Goal: Task Accomplishment & Management: Manage account settings

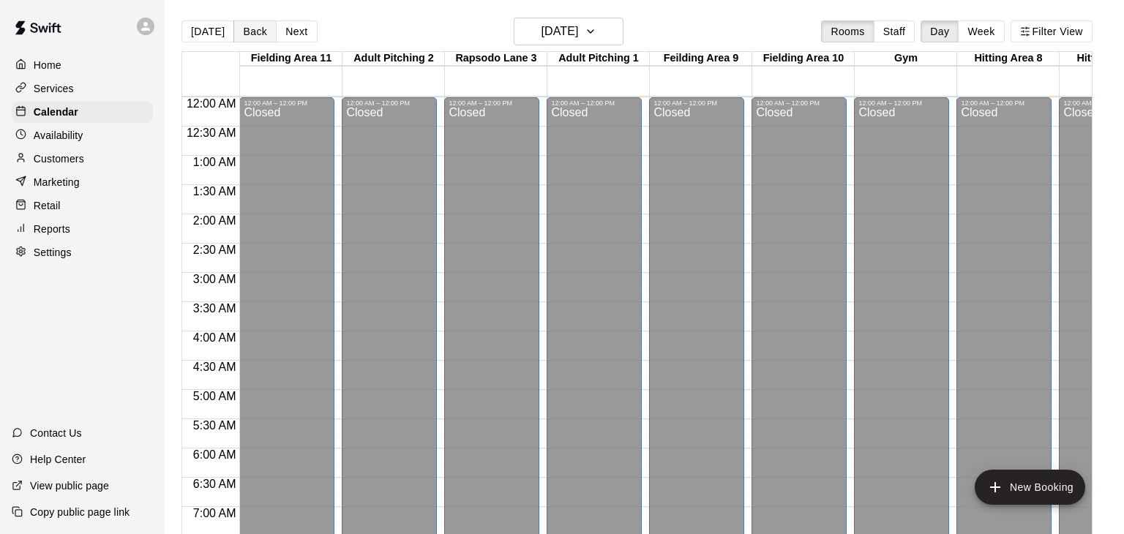
scroll to position [906, 376]
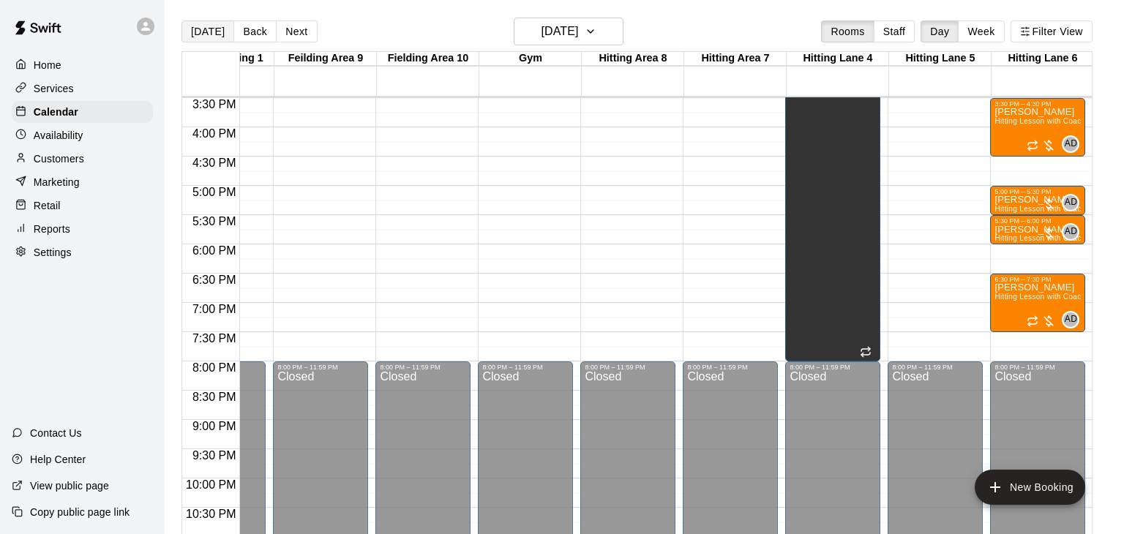
click at [203, 27] on button "[DATE]" at bounding box center [207, 31] width 53 height 22
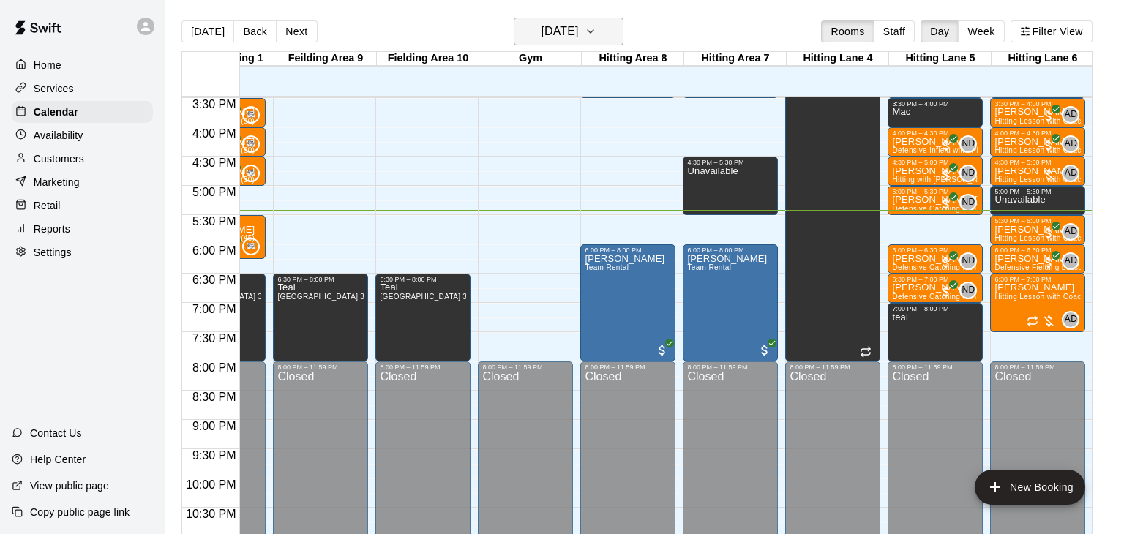
click at [596, 34] on icon "button" at bounding box center [591, 32] width 12 height 18
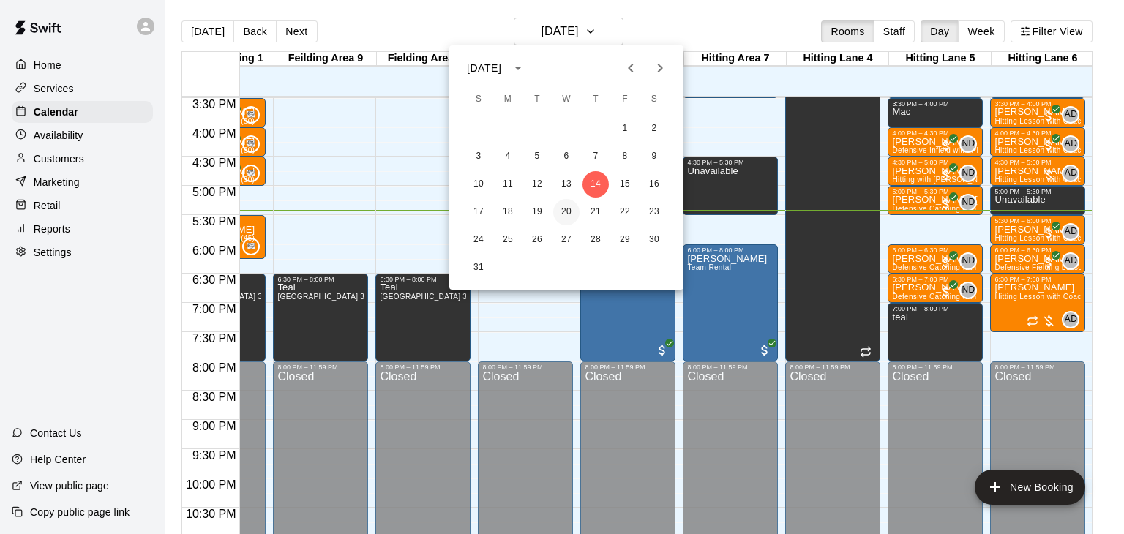
click at [568, 213] on button "20" at bounding box center [566, 212] width 26 height 26
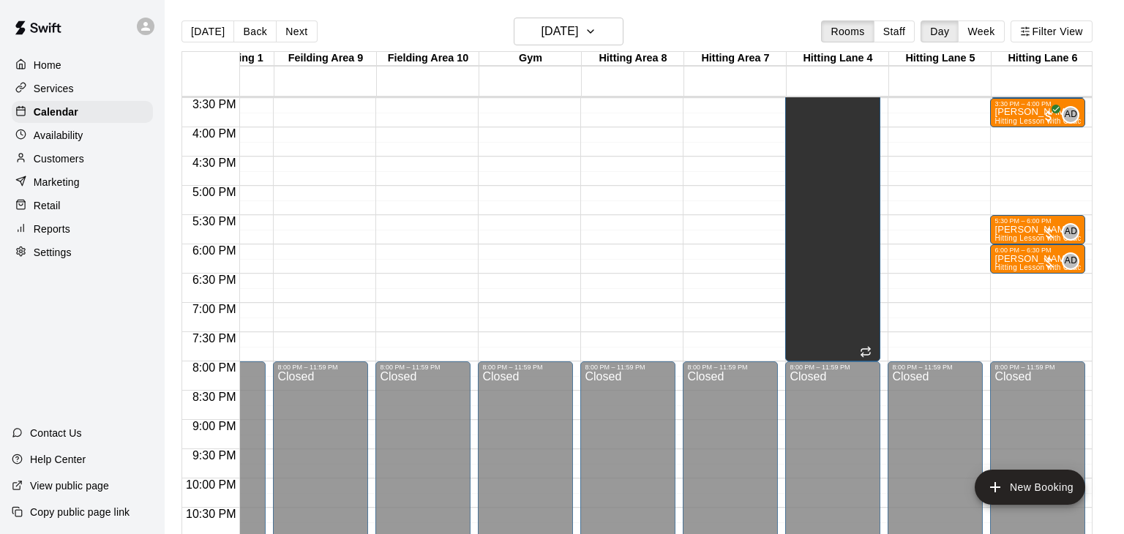
drag, startPoint x: 1016, startPoint y: 274, endPoint x: 1016, endPoint y: 293, distance: 19.0
click at [1026, 294] on div "6:30 PM – 7:00 PM" at bounding box center [1041, 288] width 102 height 29
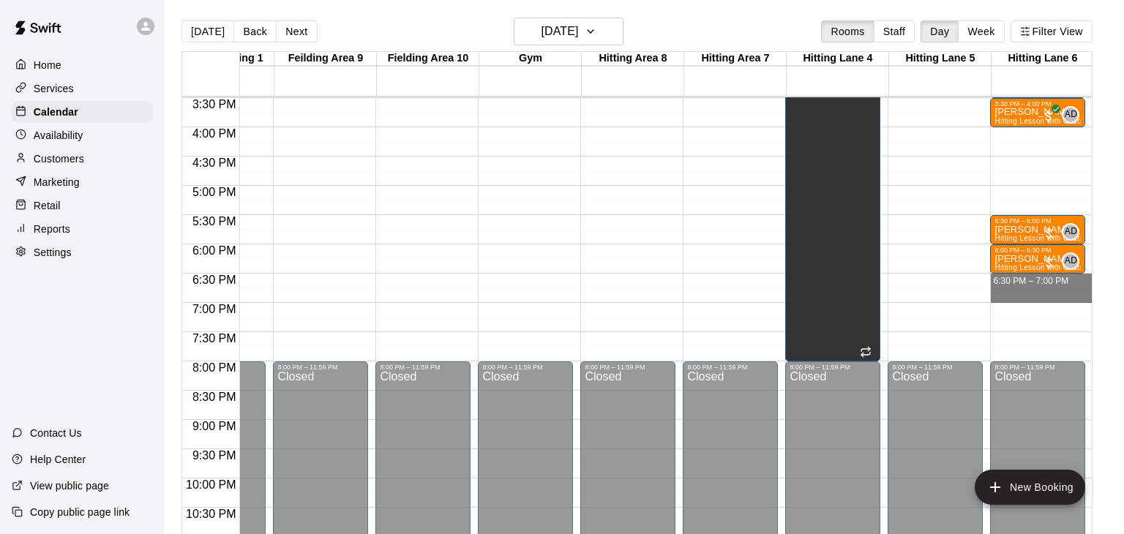
click at [1026, 294] on div "6:30 PM – 7:00 PM" at bounding box center [1041, 288] width 102 height 29
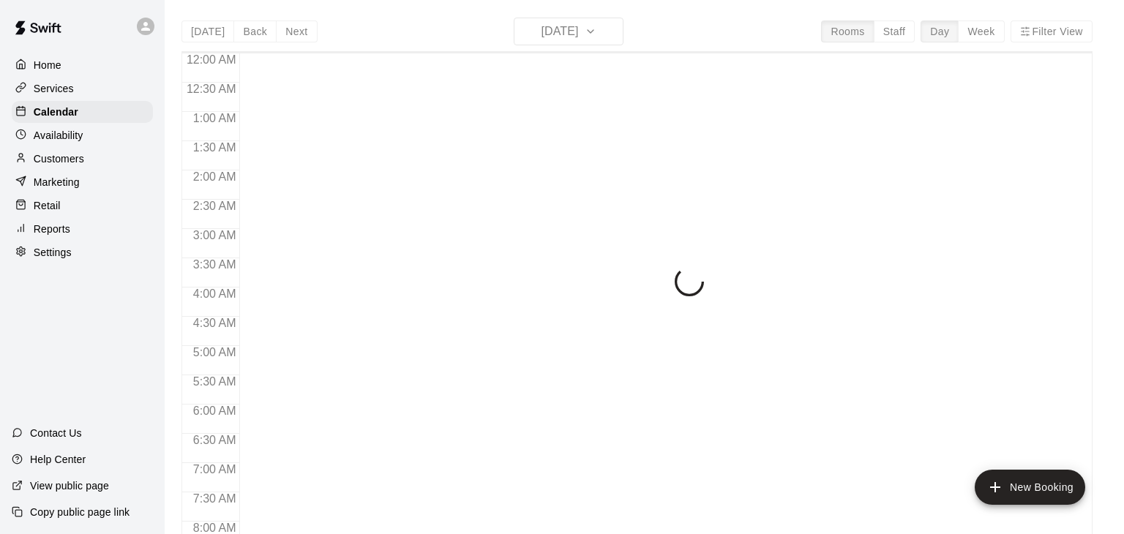
click at [609, 34] on div "Today Back Next Thursday Aug 14 Rooms Staff Day Week Filter View 12:00 AM 12:30…" at bounding box center [636, 285] width 911 height 534
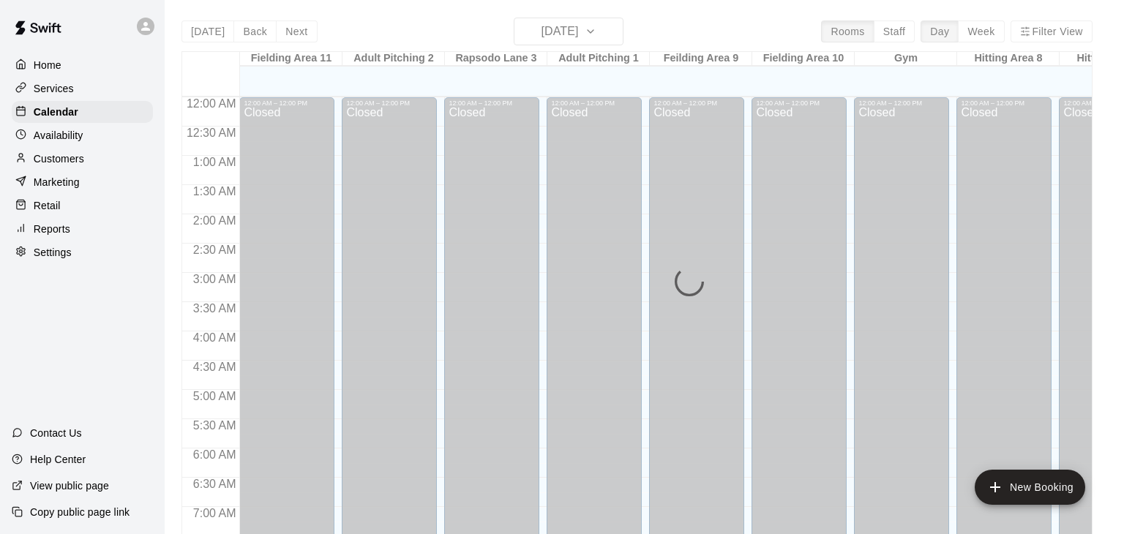
scroll to position [906, 0]
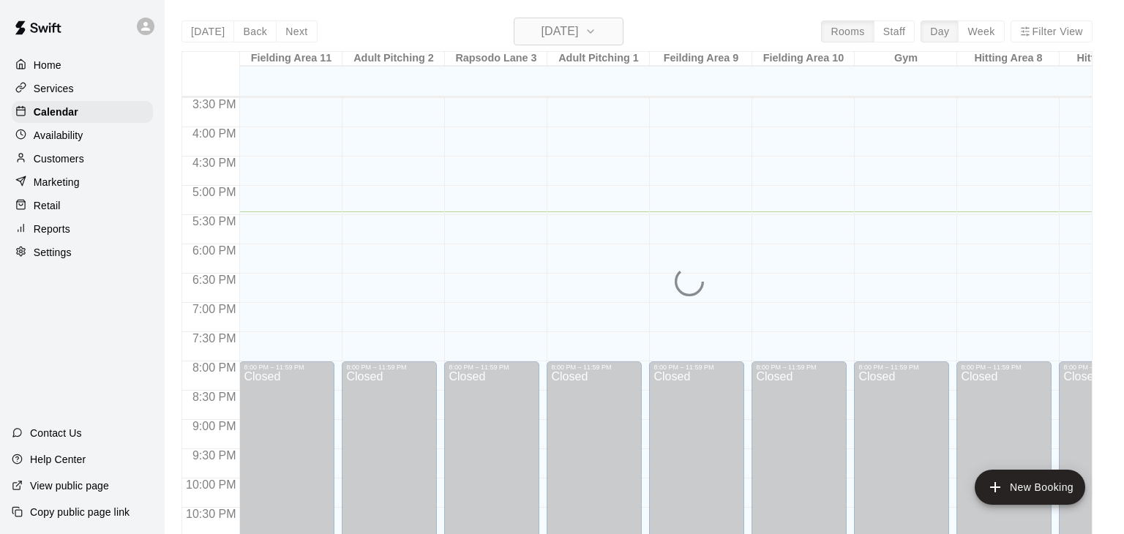
click at [596, 31] on icon "button" at bounding box center [591, 32] width 12 height 18
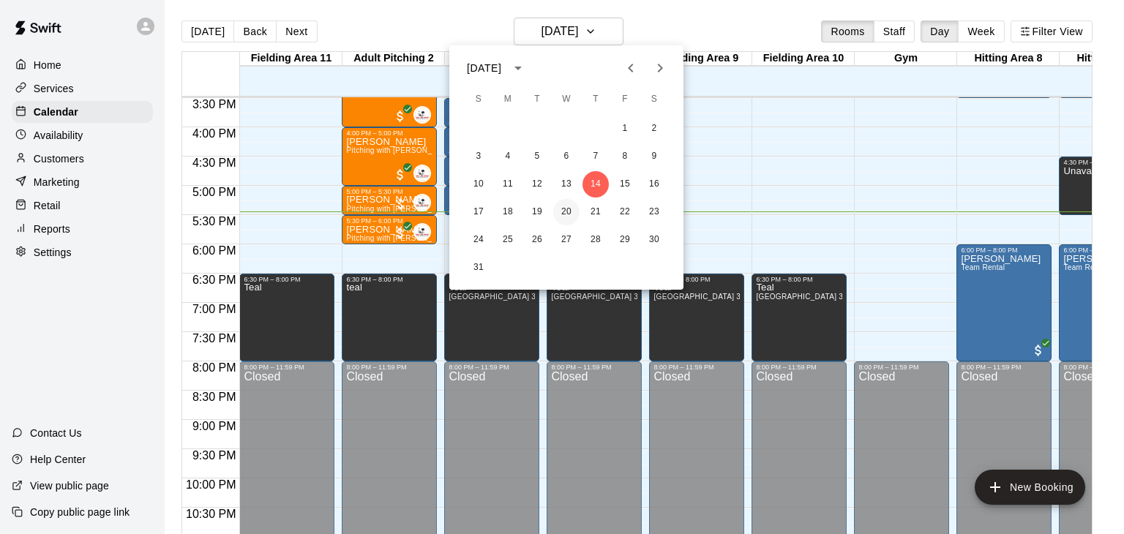
click at [565, 206] on button "20" at bounding box center [566, 212] width 26 height 26
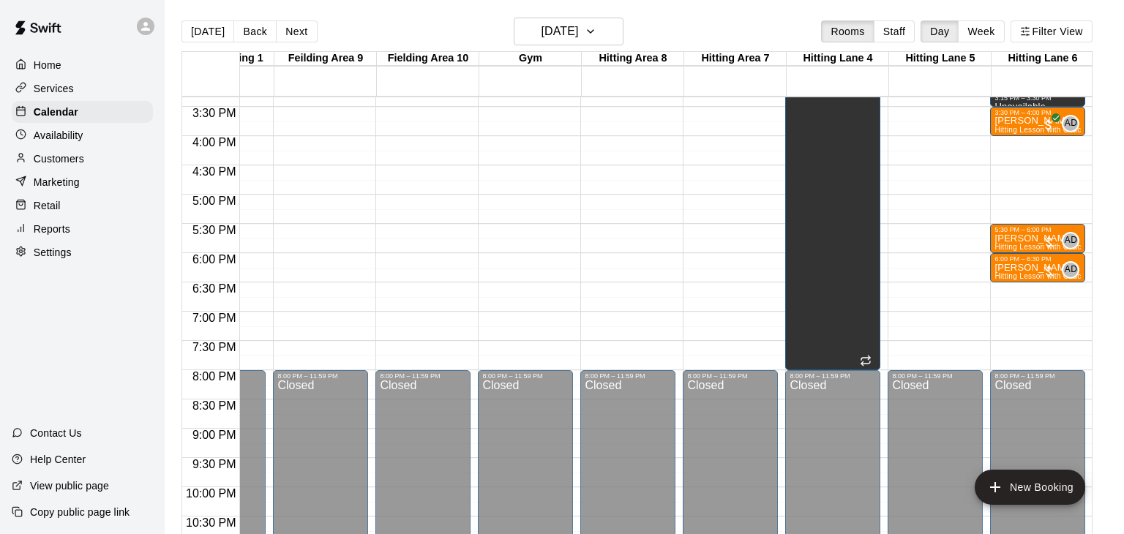
scroll to position [896, 376]
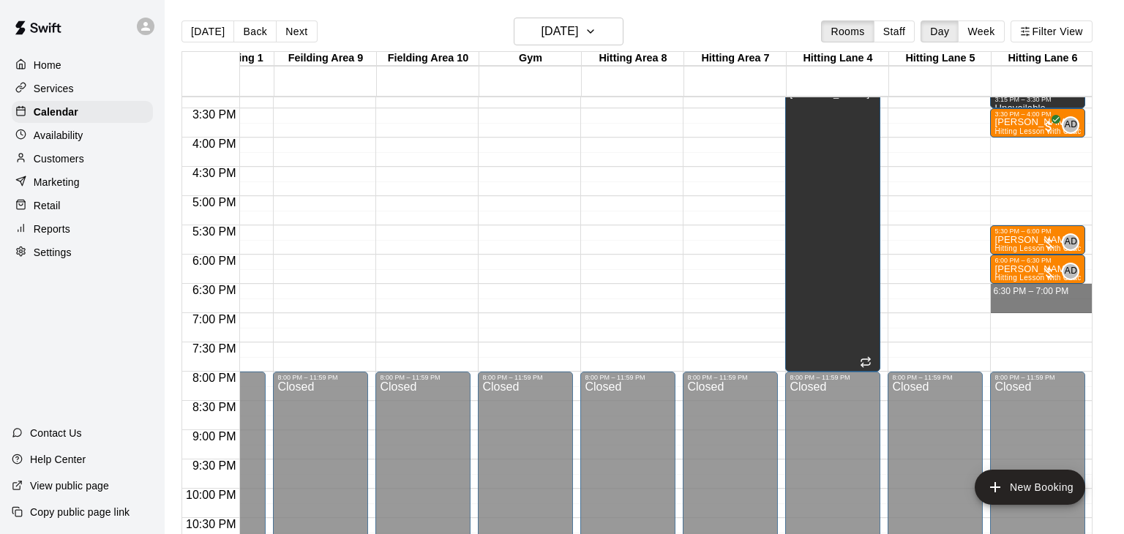
drag, startPoint x: 1026, startPoint y: 286, endPoint x: 1027, endPoint y: 302, distance: 16.1
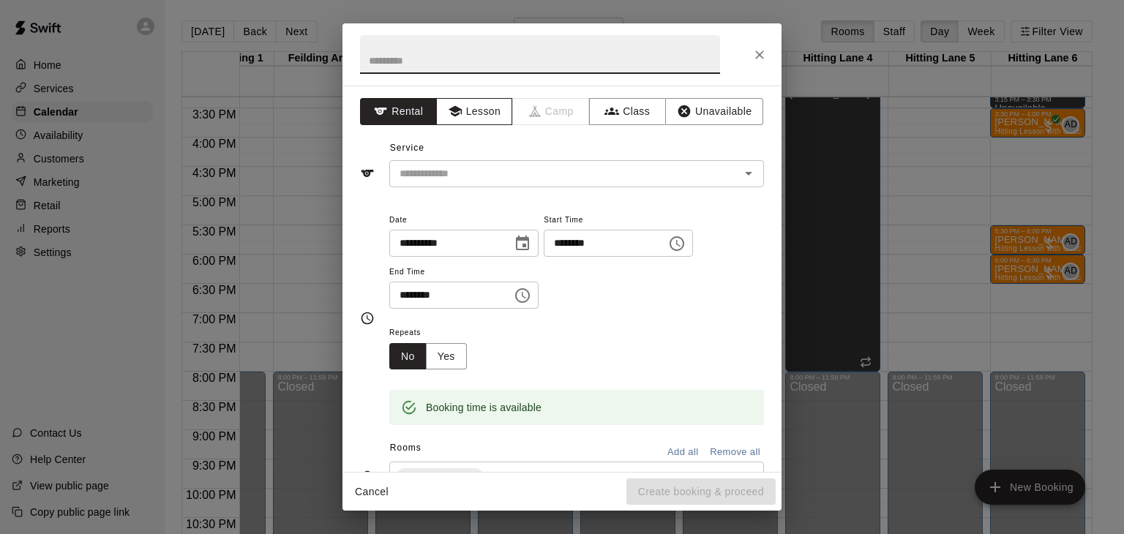
click at [487, 116] on button "Lesson" at bounding box center [474, 111] width 77 height 27
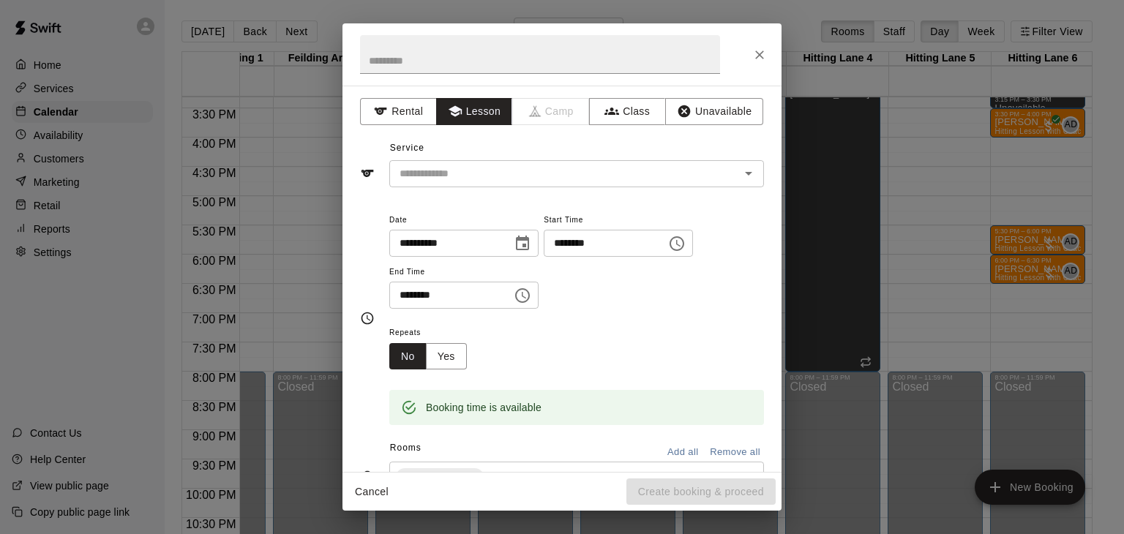
click at [487, 116] on button "Lesson" at bounding box center [474, 111] width 77 height 27
click at [489, 169] on input "text" at bounding box center [555, 174] width 323 height 18
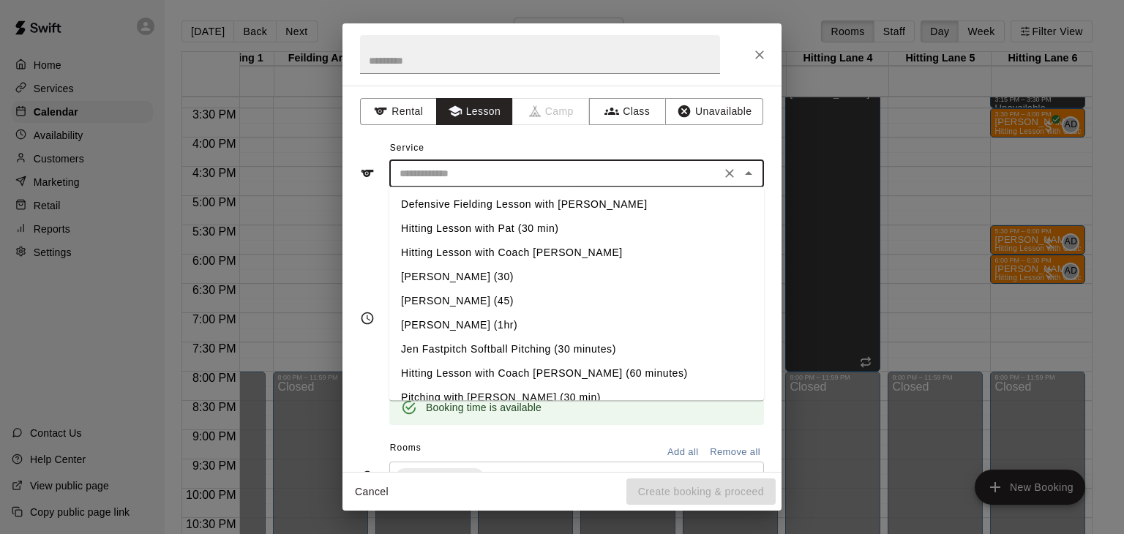
click at [492, 250] on li "Hitting Lesson with Coach [PERSON_NAME]" at bounding box center [576, 253] width 375 height 24
type input "**********"
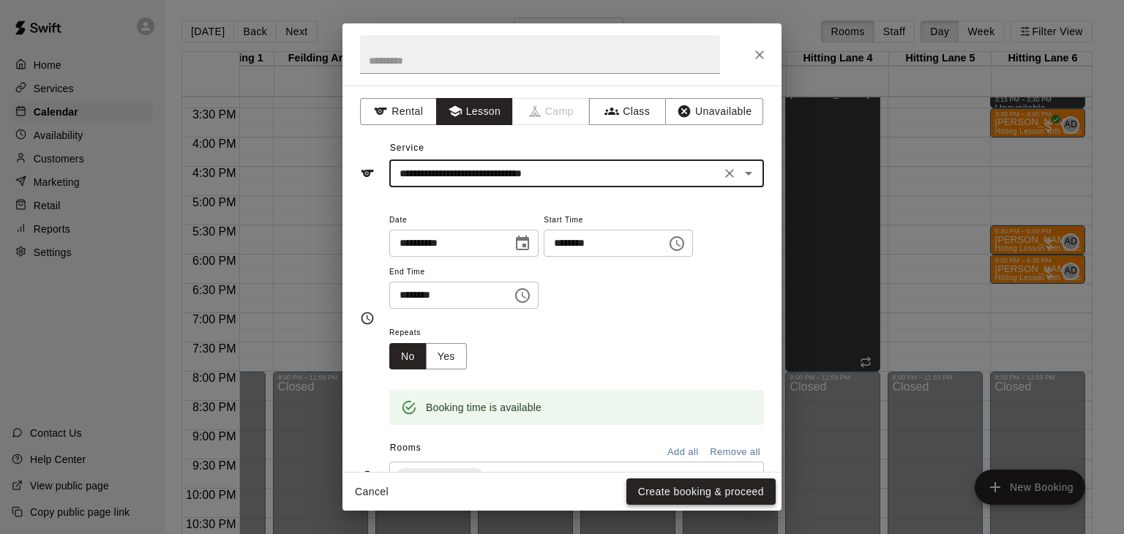
click at [720, 485] on button "Create booking & proceed" at bounding box center [700, 491] width 149 height 27
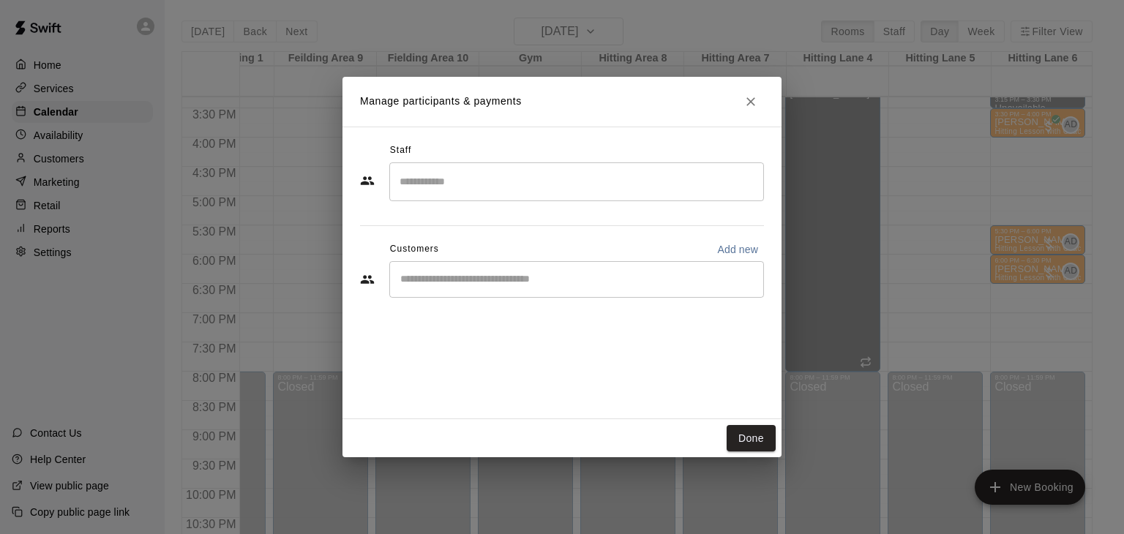
click at [545, 181] on input "Search staff" at bounding box center [576, 182] width 361 height 26
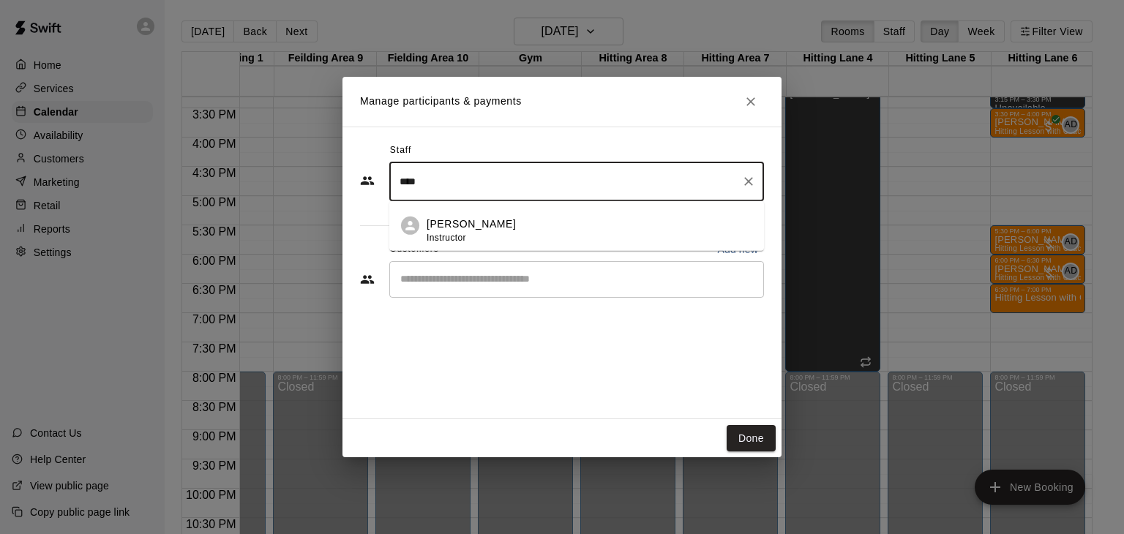
click at [493, 229] on p "Anthony Dionisio" at bounding box center [471, 224] width 89 height 15
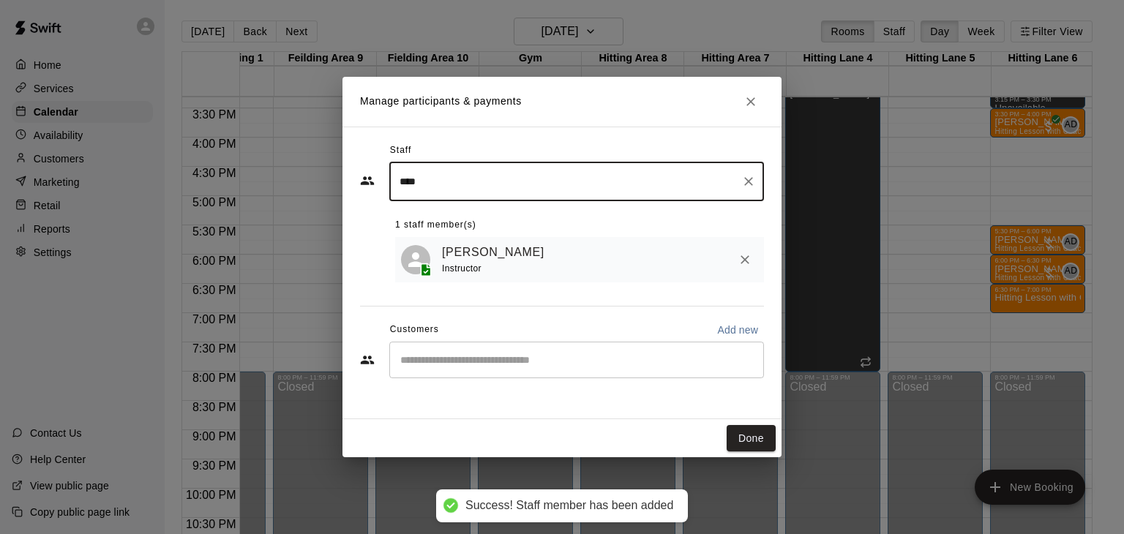
type input "****"
click at [478, 362] on input "Start typing to search customers..." at bounding box center [576, 360] width 361 height 15
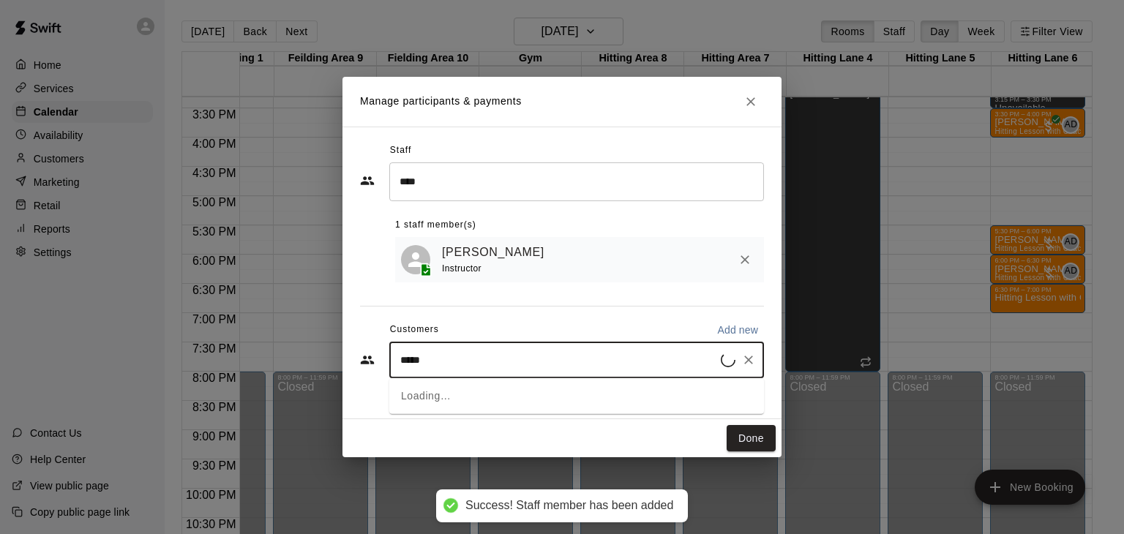
type input "******"
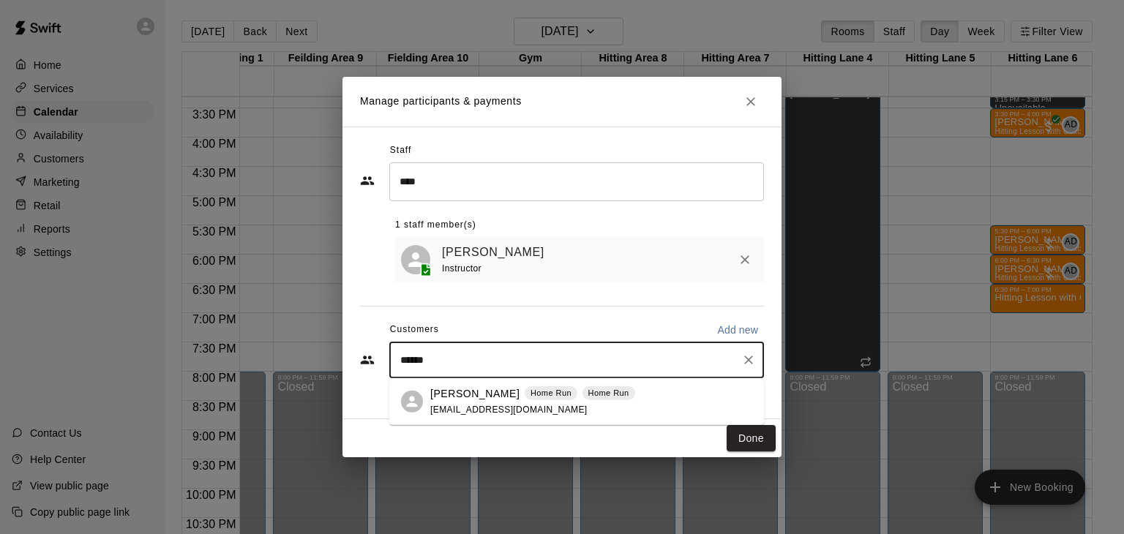
click at [458, 402] on div "Kyle Burriss Home Run Home Run robertross18@yahoo.com" at bounding box center [532, 401] width 205 height 31
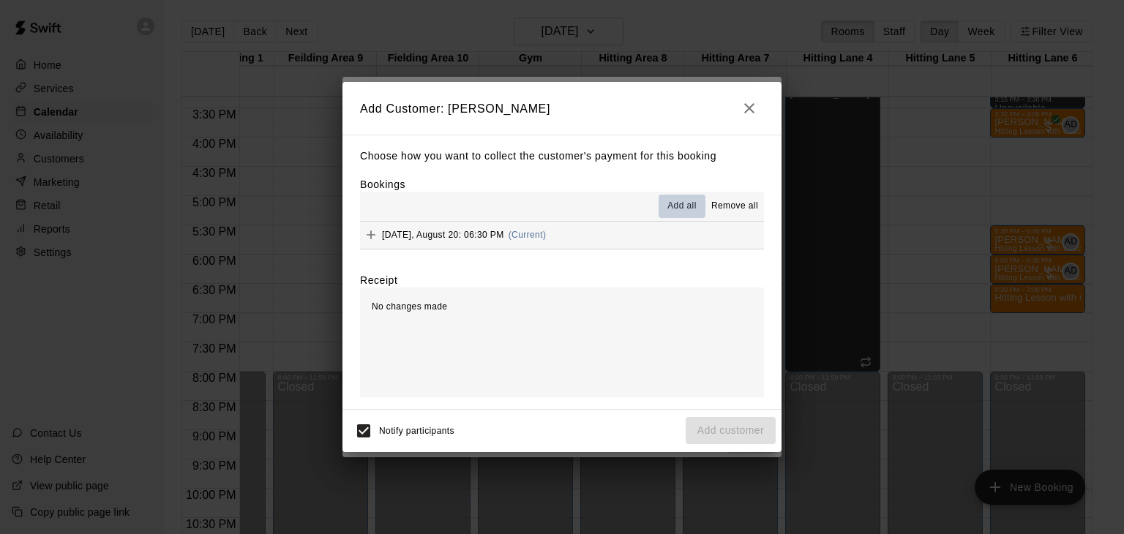
click at [686, 211] on span "Add all" at bounding box center [681, 206] width 29 height 15
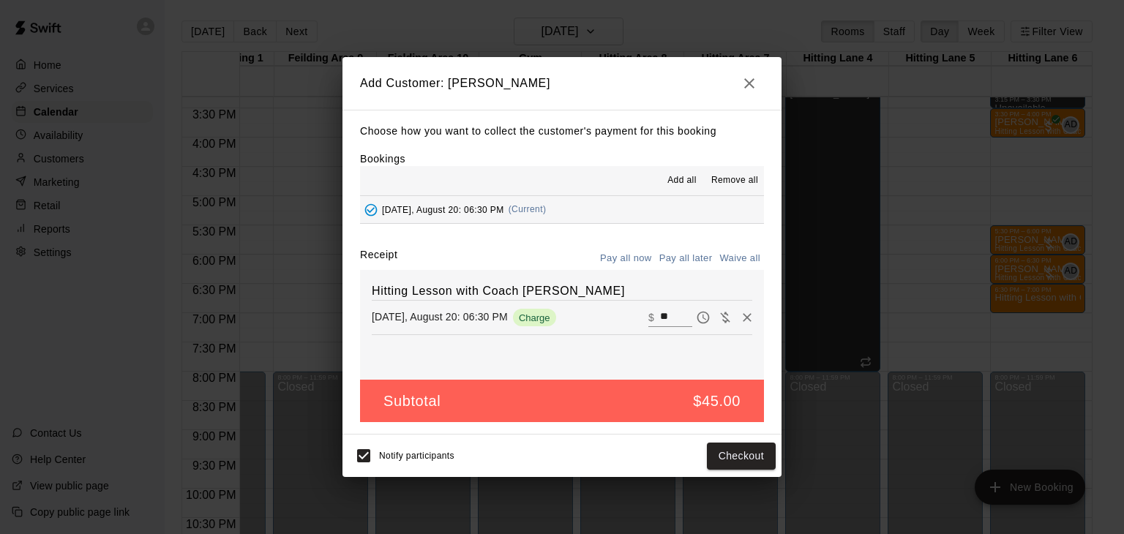
click at [703, 261] on button "Pay all later" at bounding box center [686, 258] width 61 height 23
click at [740, 455] on button "Add customer" at bounding box center [731, 456] width 90 height 27
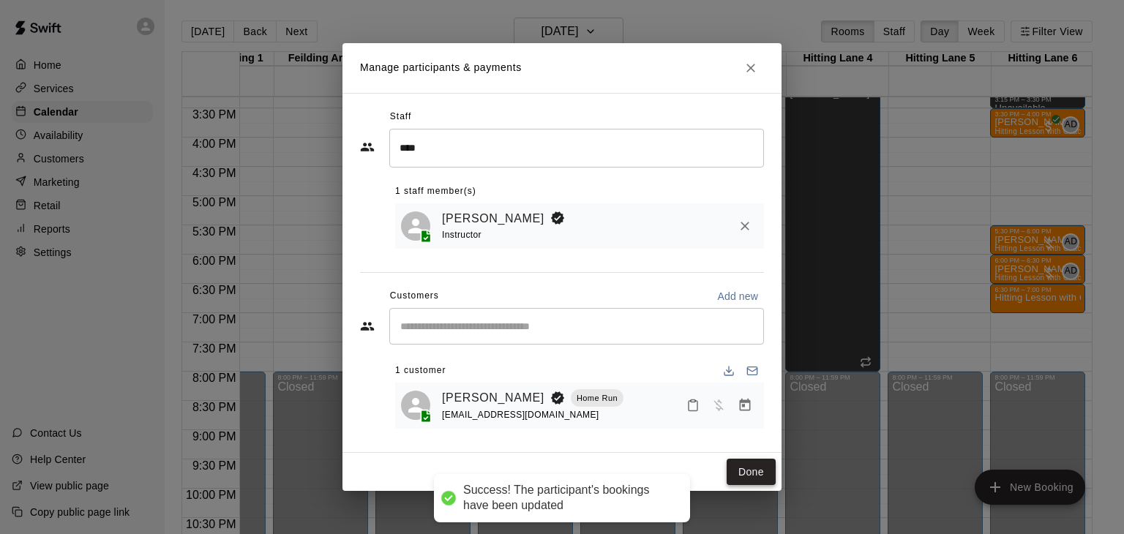
click at [751, 475] on button "Done" at bounding box center [750, 472] width 49 height 27
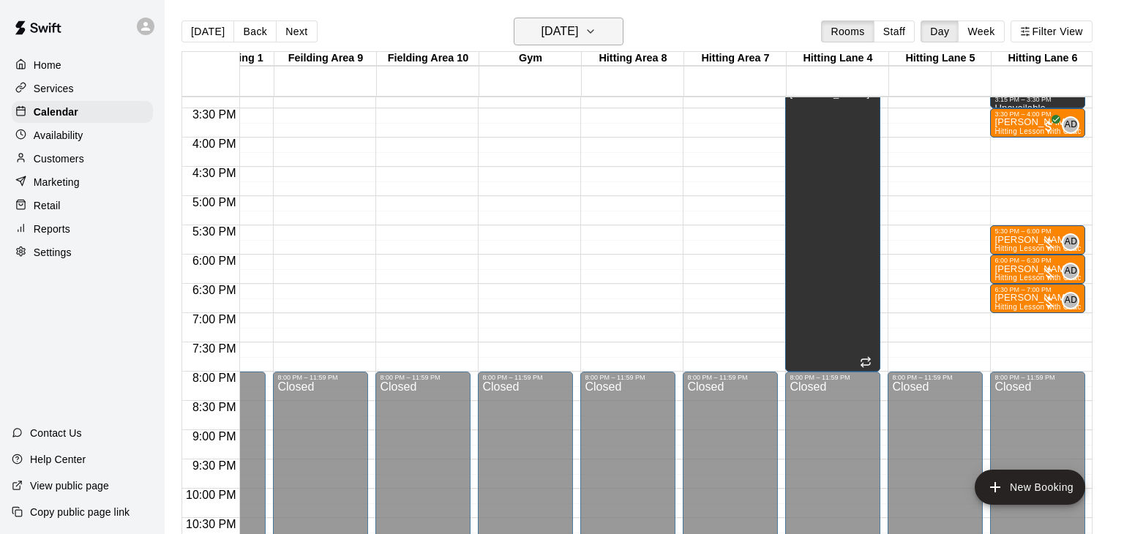
click at [593, 31] on icon "button" at bounding box center [590, 31] width 6 height 3
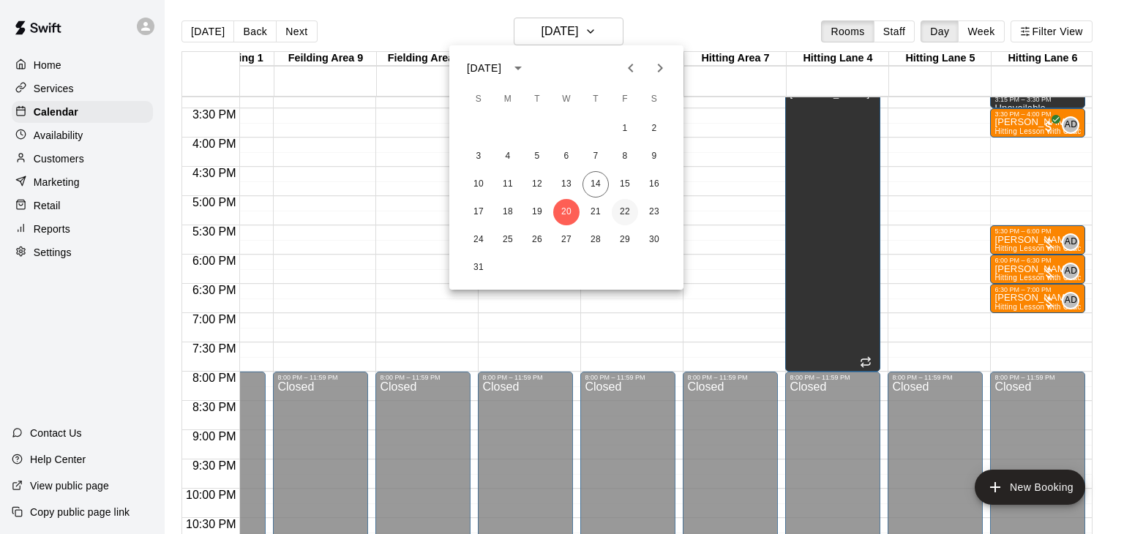
click at [629, 217] on button "22" at bounding box center [625, 212] width 26 height 26
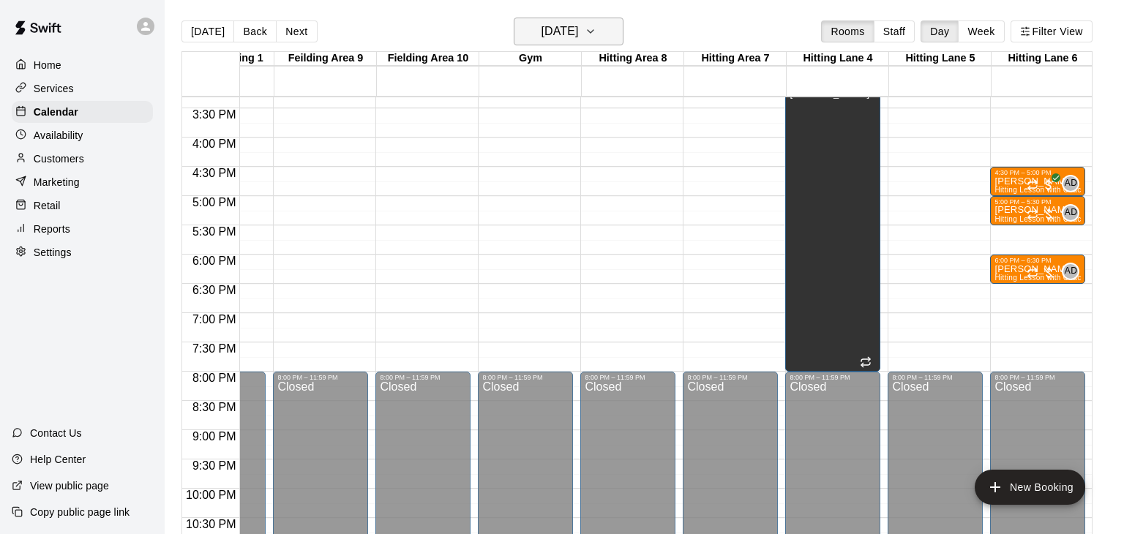
click at [596, 27] on icon "button" at bounding box center [591, 32] width 12 height 18
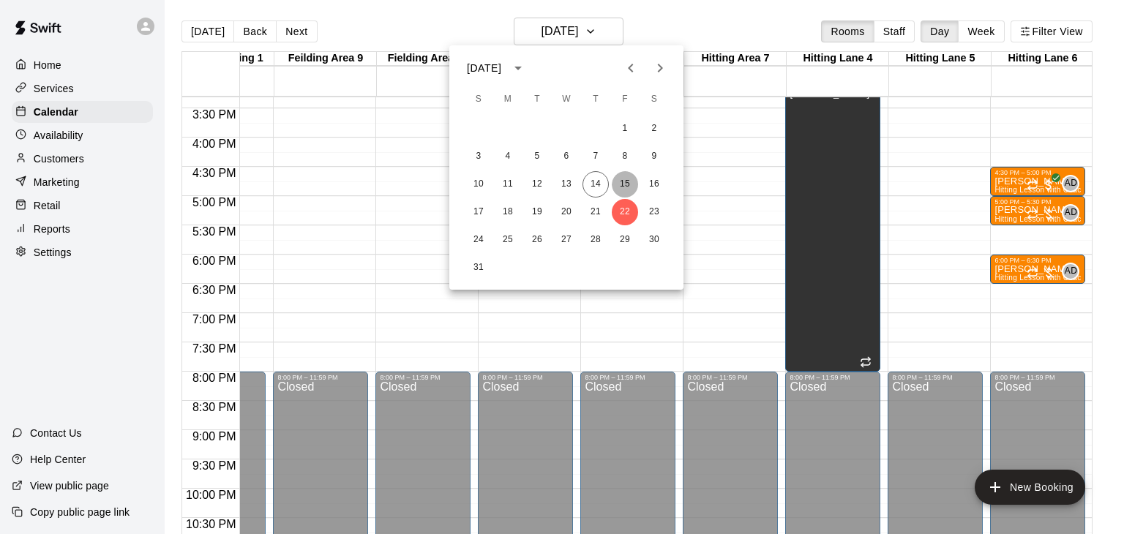
click at [626, 183] on button "15" at bounding box center [625, 184] width 26 height 26
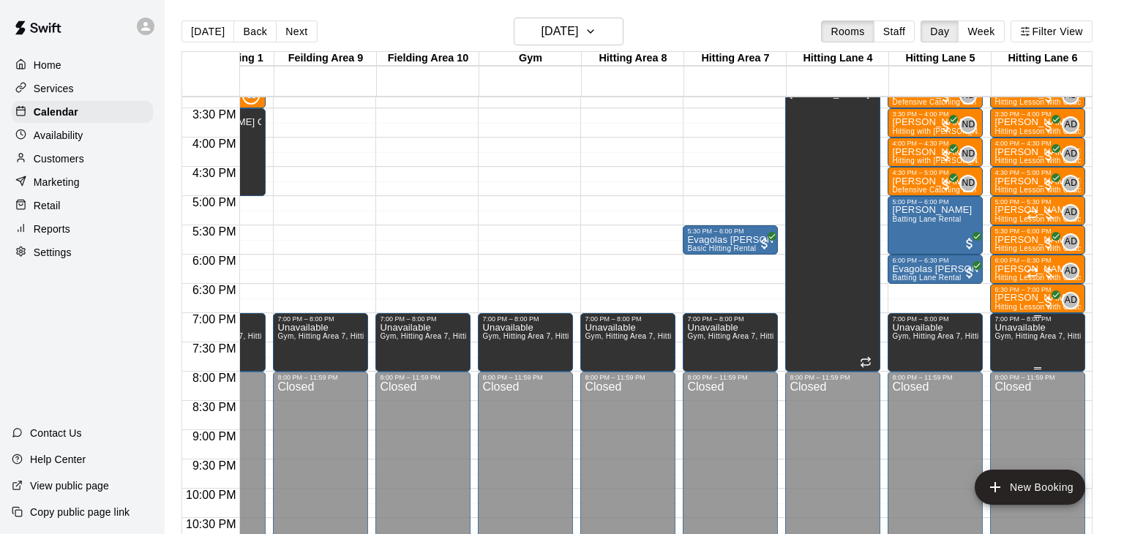
click at [1011, 370] on icon "delete" at bounding box center [1008, 371] width 10 height 13
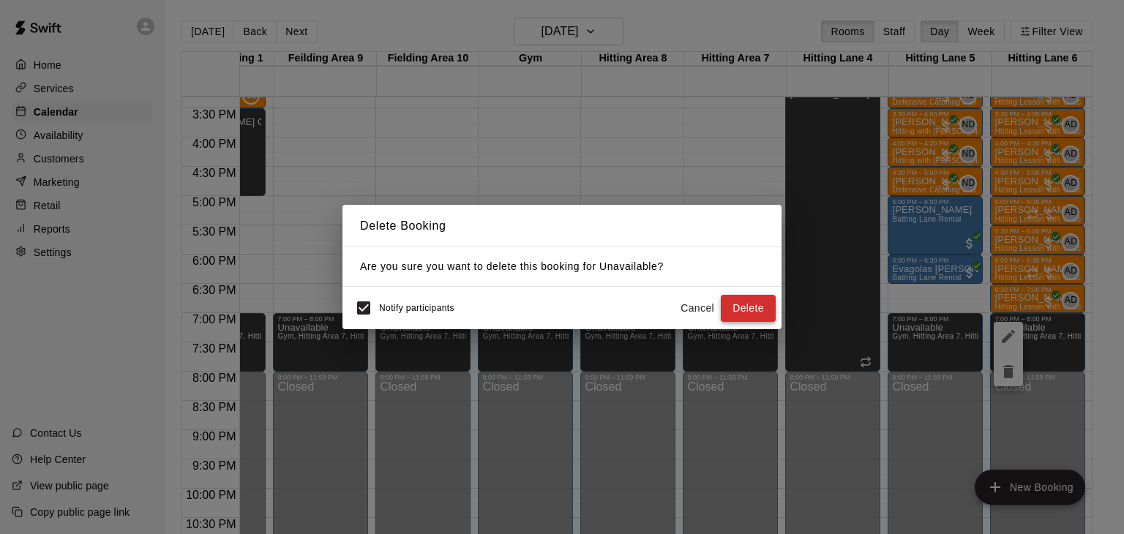
click at [766, 308] on button "Delete" at bounding box center [748, 308] width 55 height 27
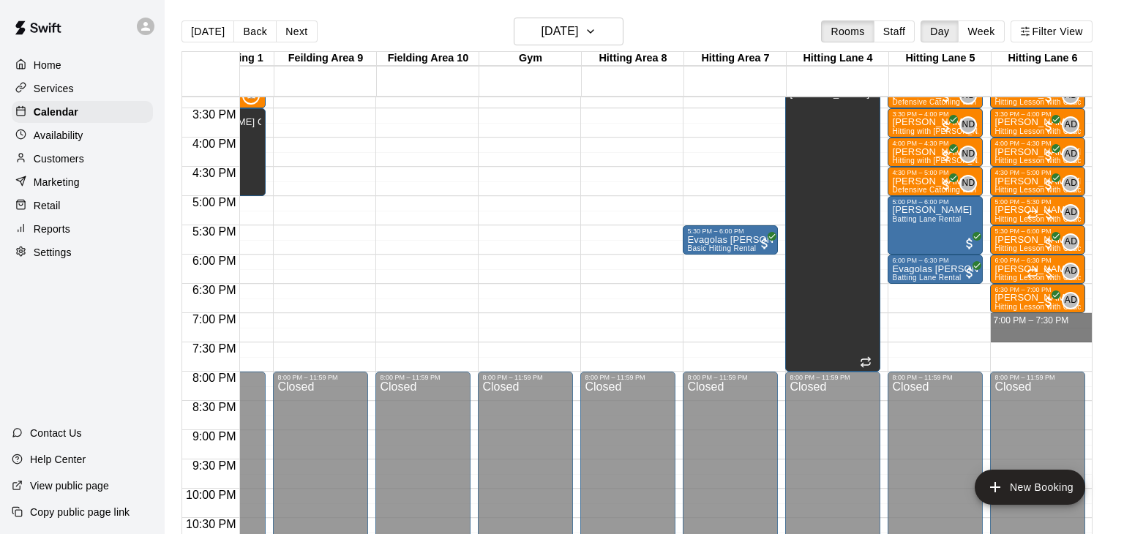
drag, startPoint x: 1009, startPoint y: 314, endPoint x: 1010, endPoint y: 333, distance: 19.0
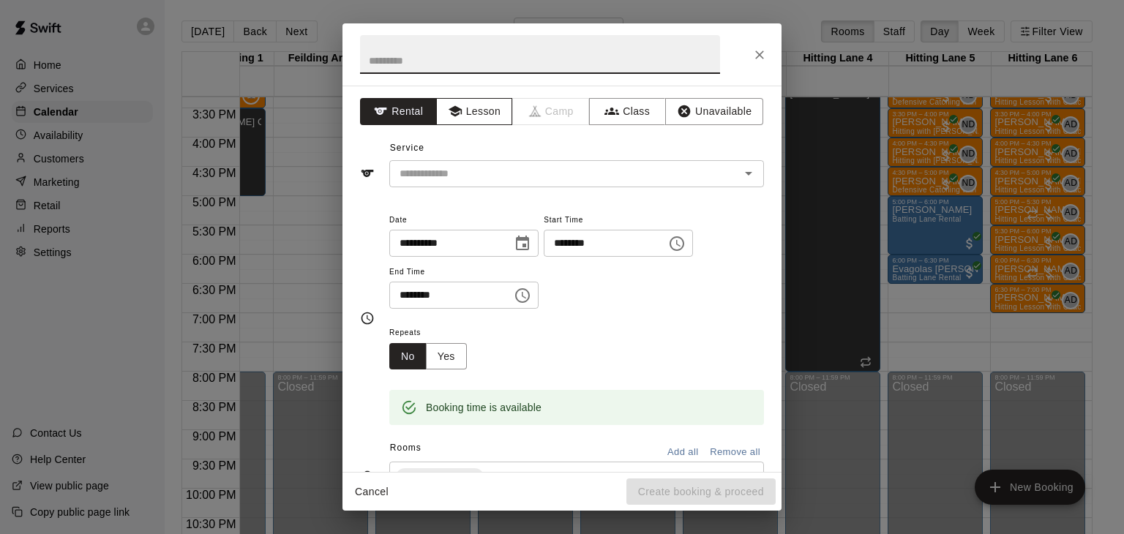
click at [470, 121] on button "Lesson" at bounding box center [474, 111] width 77 height 27
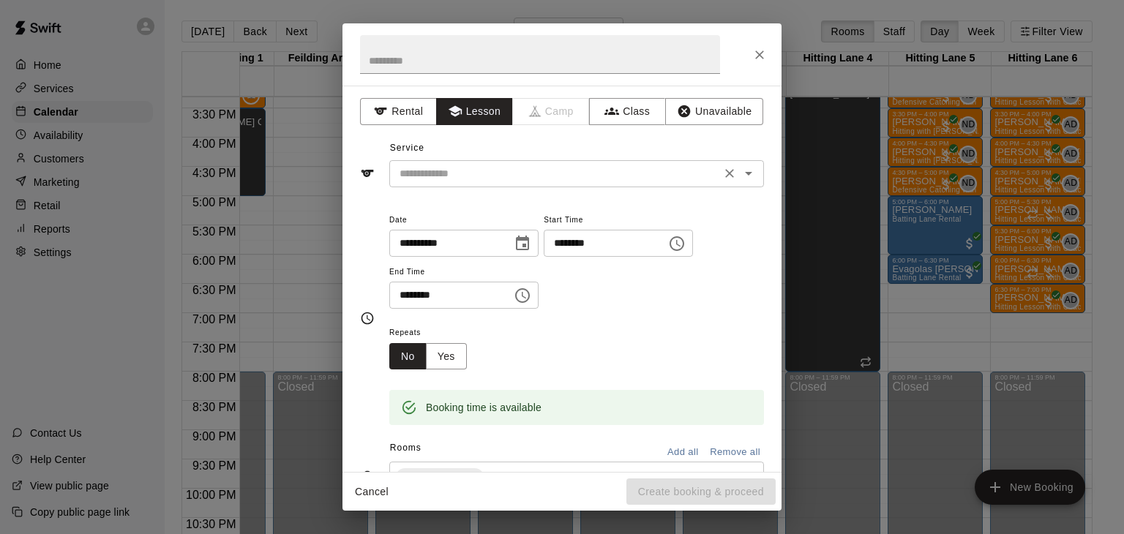
click at [488, 165] on input "text" at bounding box center [555, 174] width 323 height 18
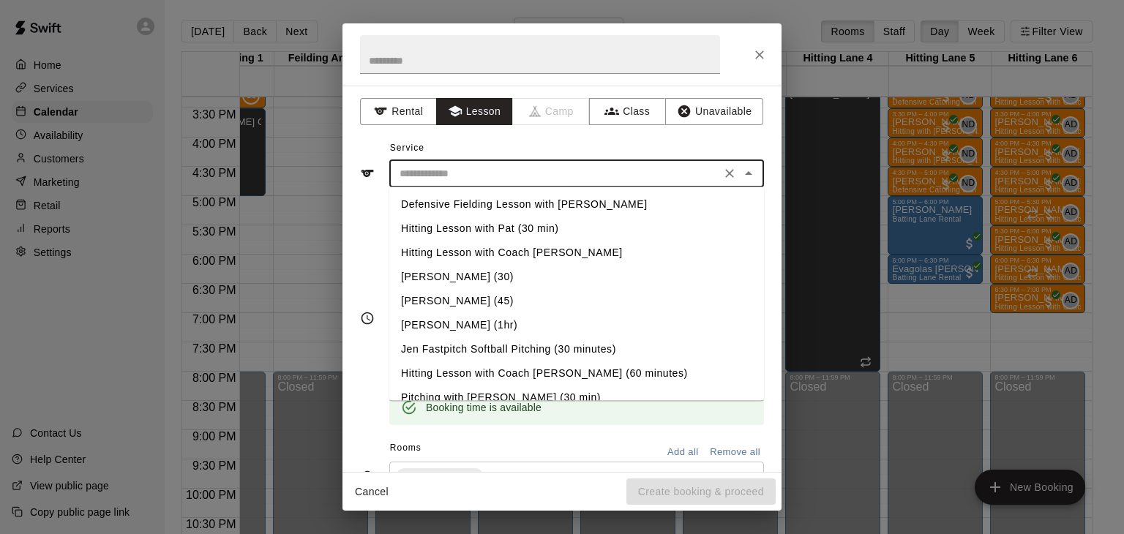
click at [487, 247] on li "Hitting Lesson with Coach [PERSON_NAME]" at bounding box center [576, 253] width 375 height 24
type input "**********"
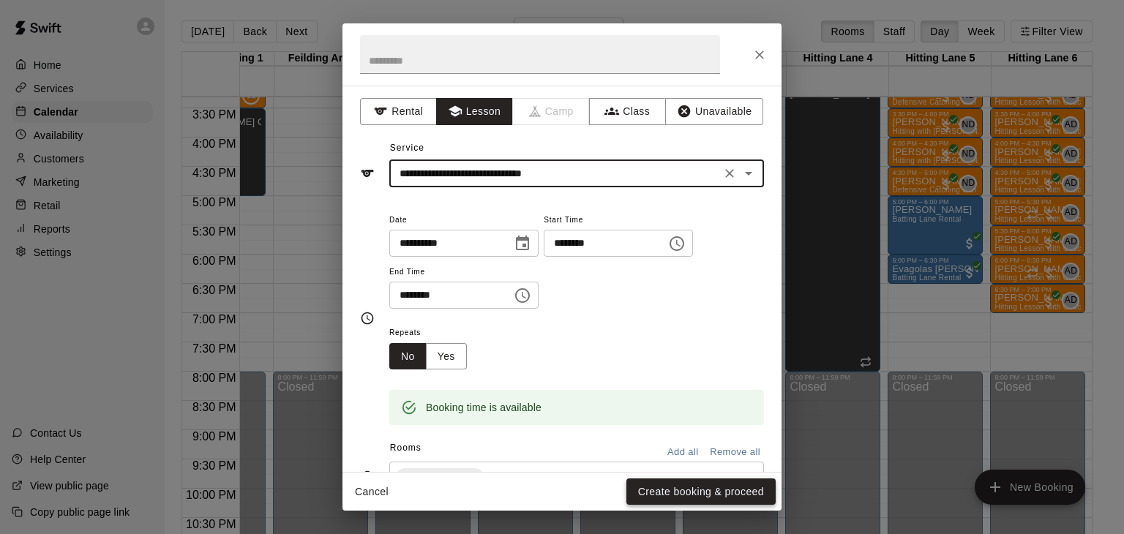
click at [661, 489] on button "Create booking & proceed" at bounding box center [700, 491] width 149 height 27
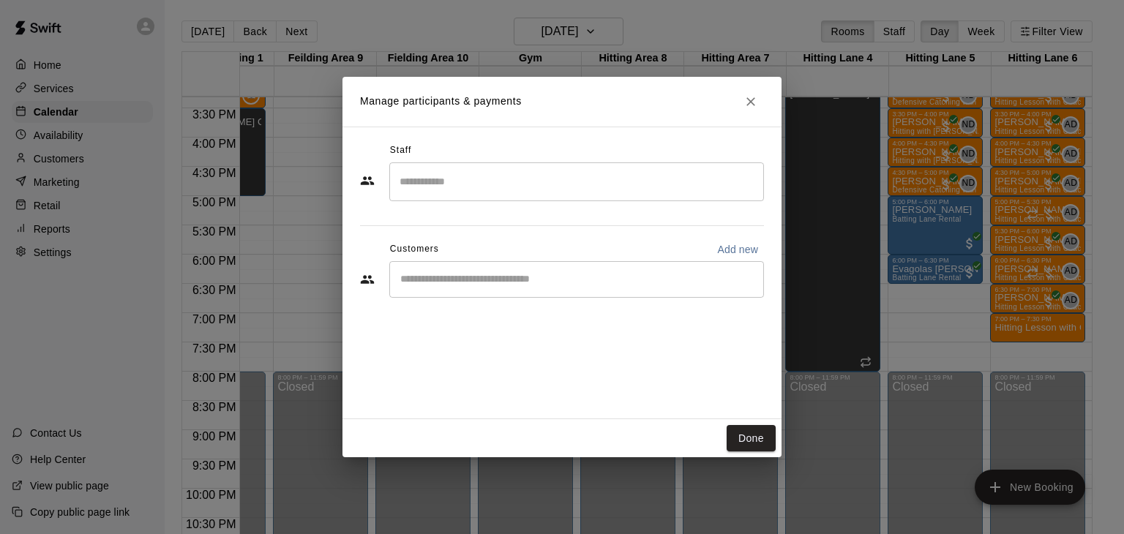
click at [452, 177] on input "Search staff" at bounding box center [576, 182] width 361 height 26
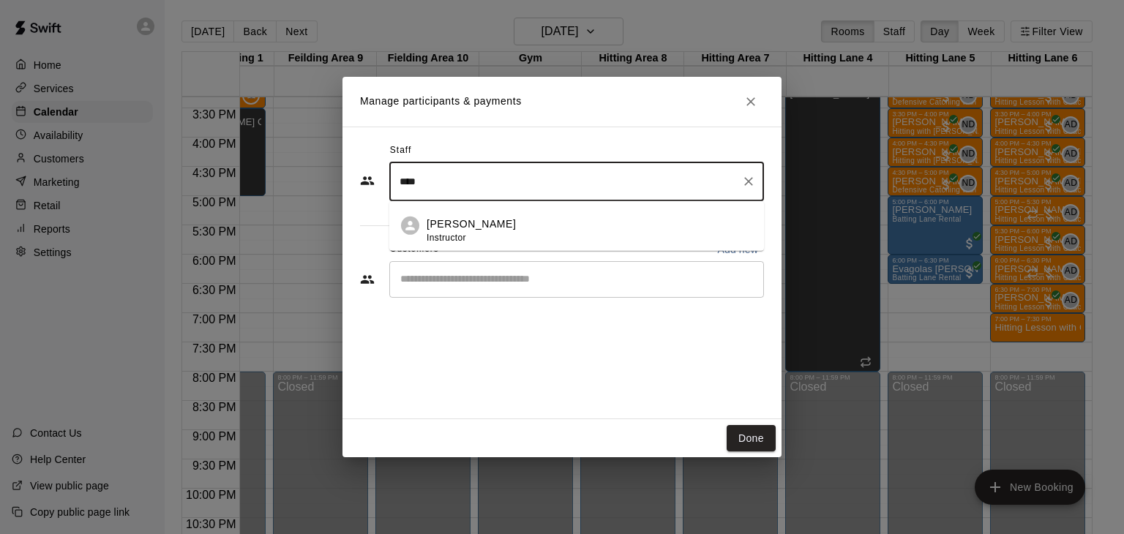
click at [449, 217] on p "Anthony Dionisio" at bounding box center [471, 224] width 89 height 15
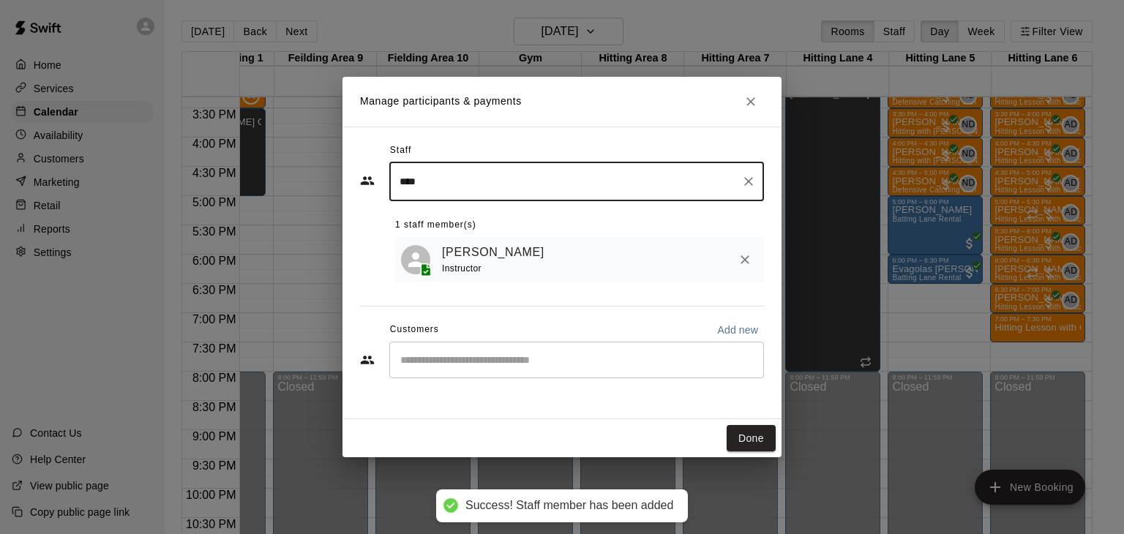
type input "****"
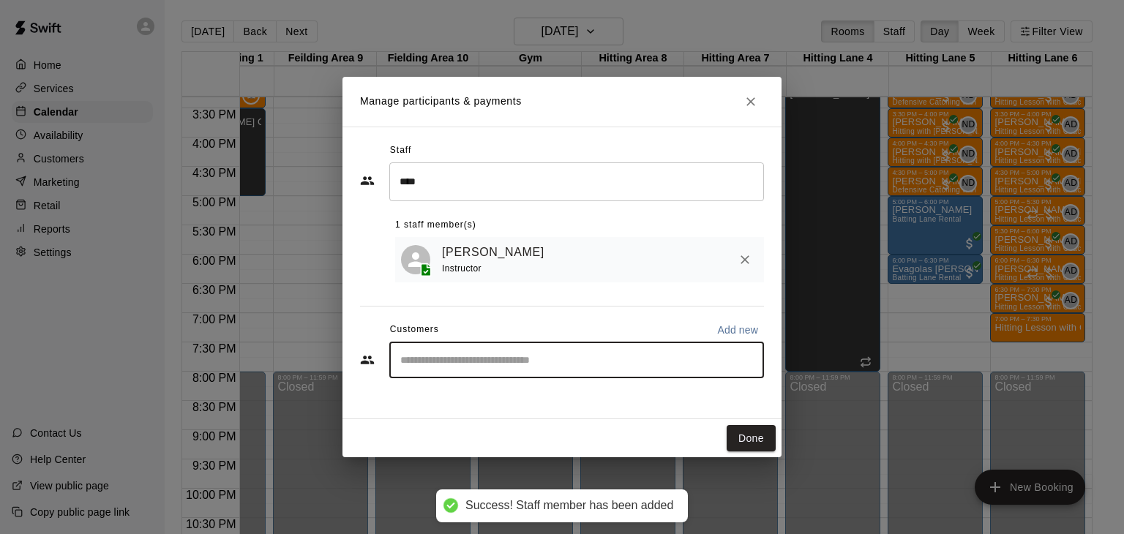
click at [461, 356] on input "Start typing to search customers..." at bounding box center [576, 360] width 361 height 15
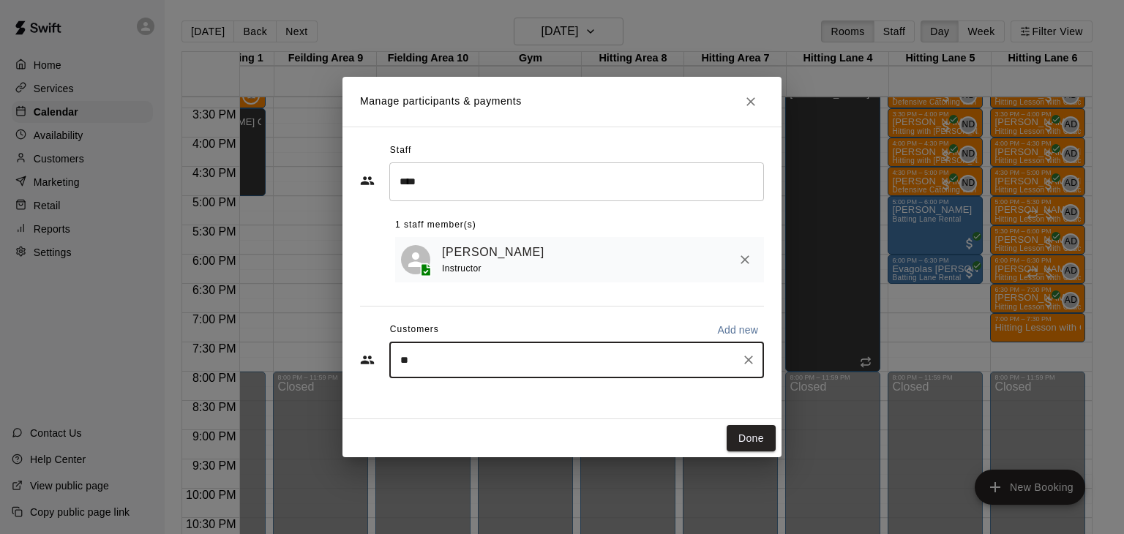
type input "***"
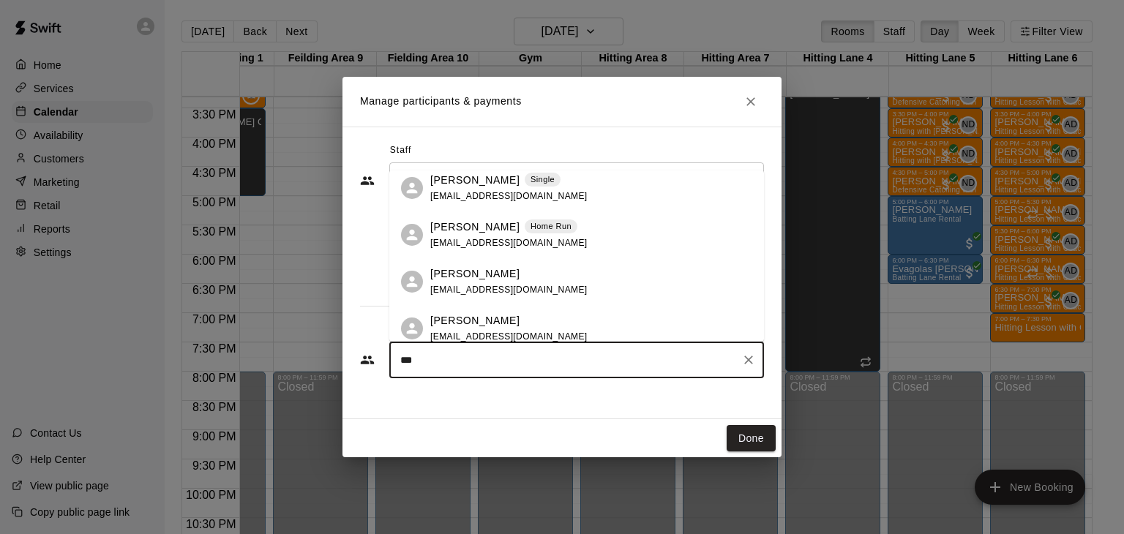
scroll to position [898, 0]
click at [465, 229] on p "[PERSON_NAME]" at bounding box center [474, 224] width 89 height 15
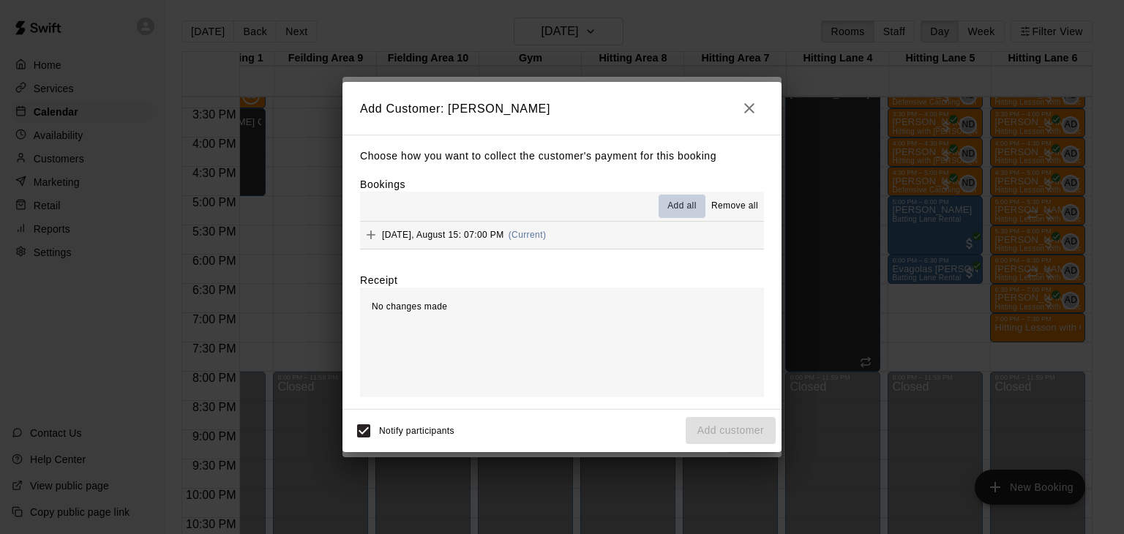
click at [679, 210] on span "Add all" at bounding box center [681, 206] width 29 height 15
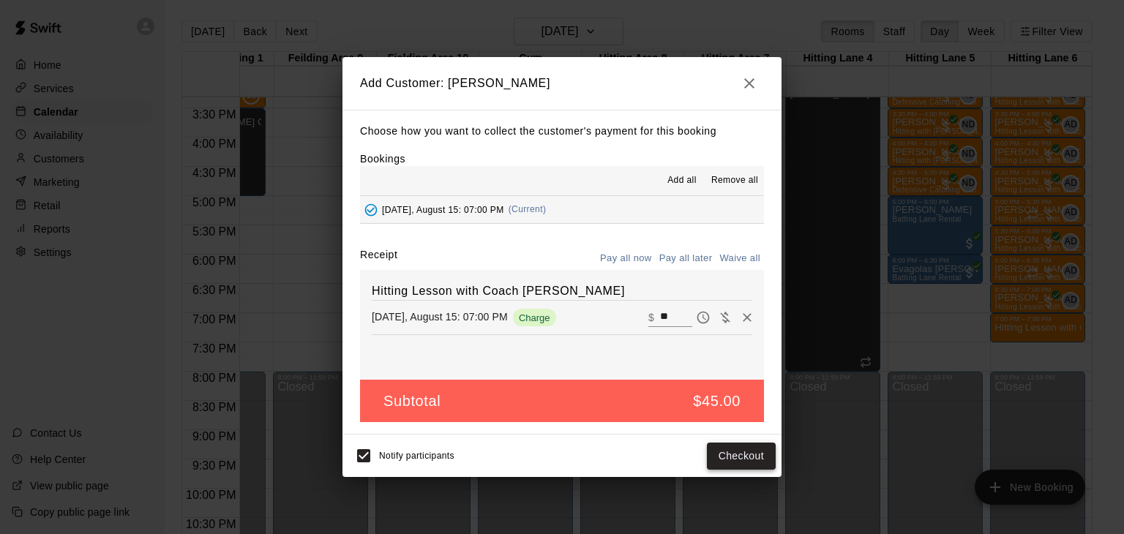
click at [737, 461] on button "Checkout" at bounding box center [741, 456] width 69 height 27
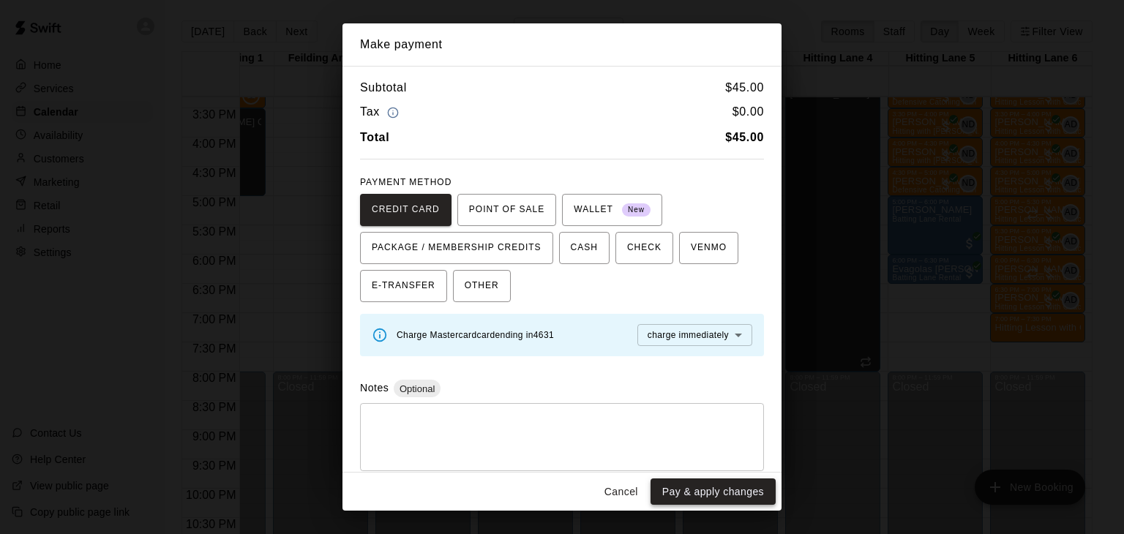
click at [699, 493] on button "Pay & apply changes" at bounding box center [712, 491] width 125 height 27
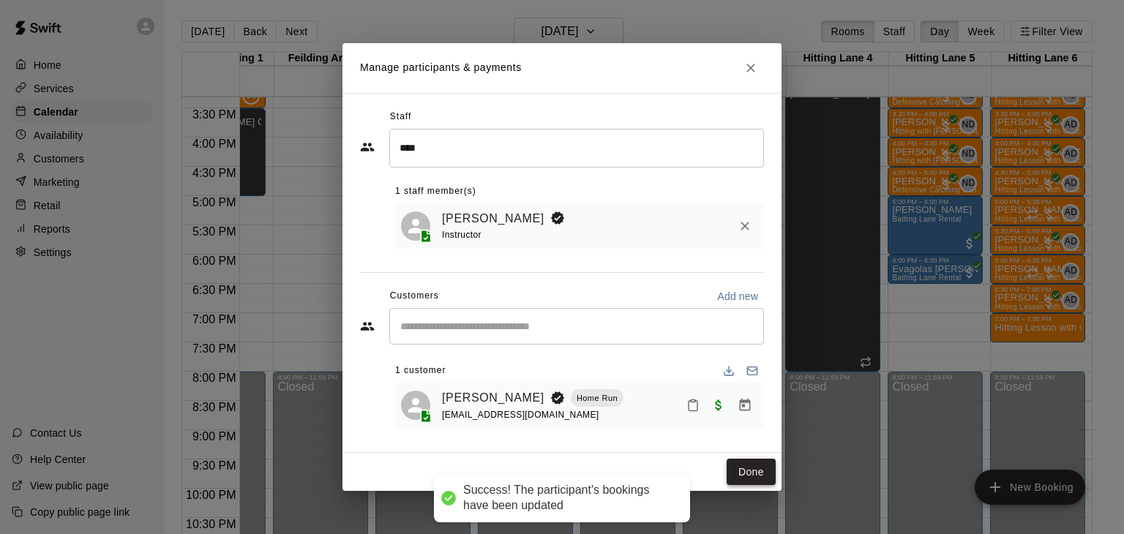
click at [748, 465] on button "Done" at bounding box center [750, 472] width 49 height 27
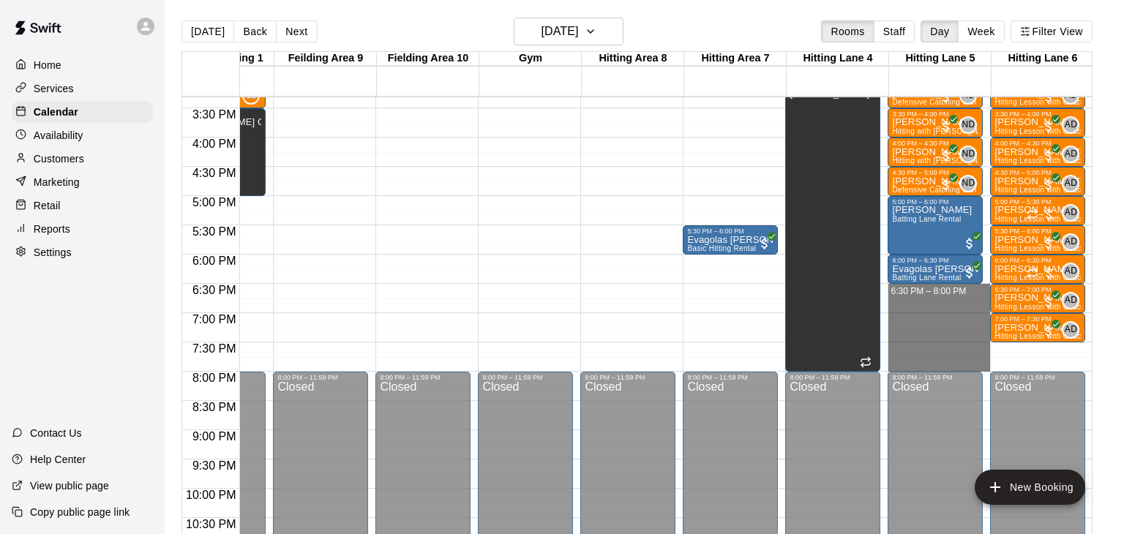
drag, startPoint x: 931, startPoint y: 286, endPoint x: 928, endPoint y: 361, distance: 75.4
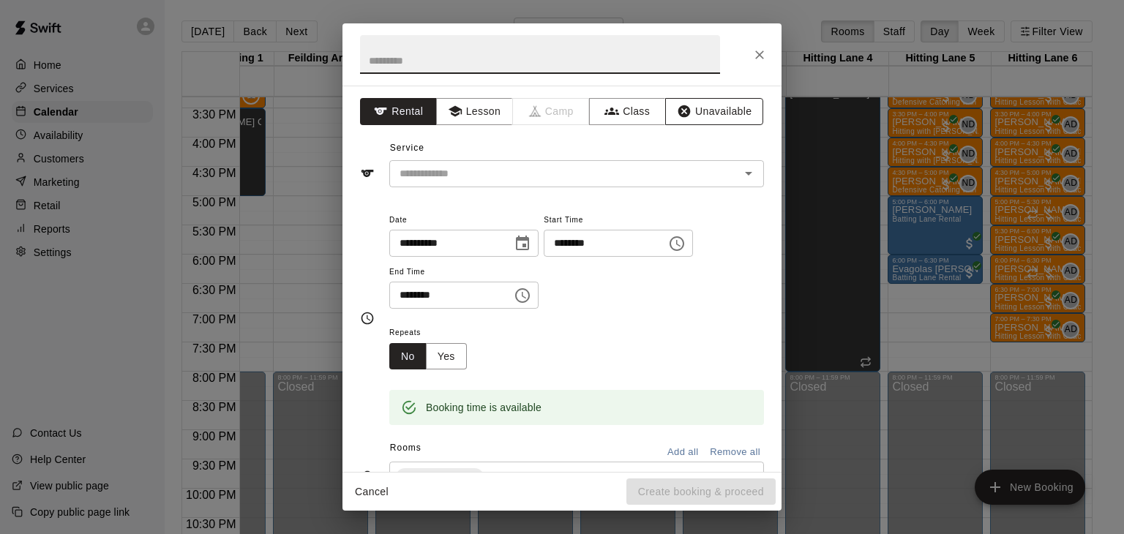
click at [721, 111] on button "Unavailable" at bounding box center [714, 111] width 98 height 27
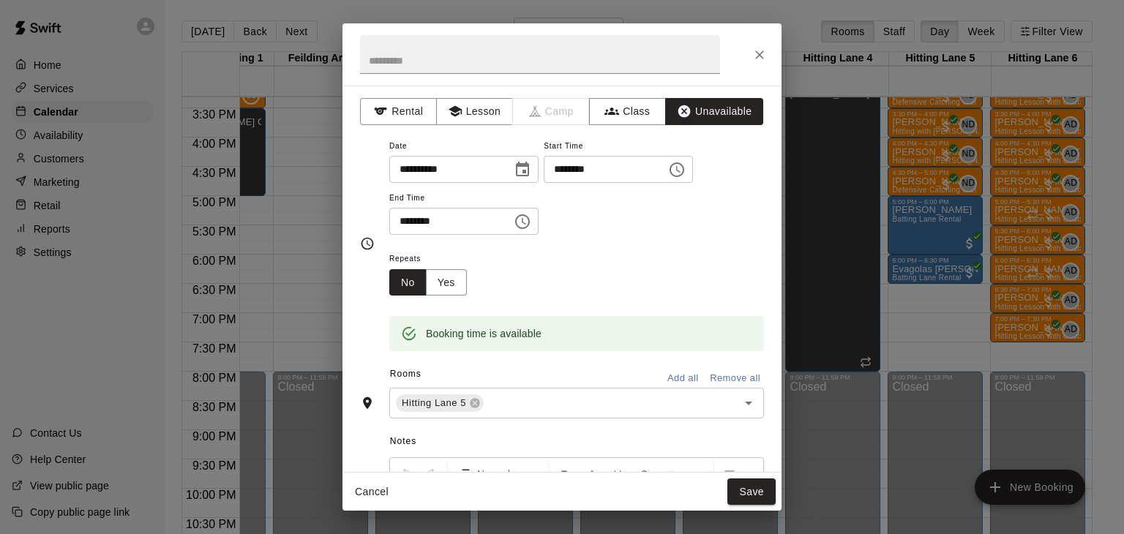
click at [699, 390] on button "Add all" at bounding box center [682, 378] width 47 height 23
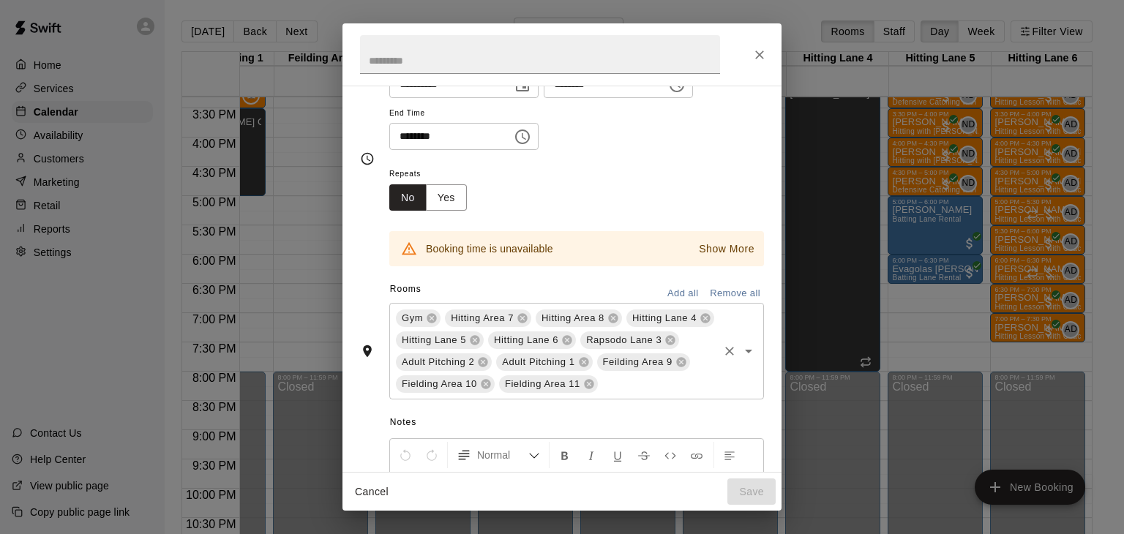
scroll to position [129, 0]
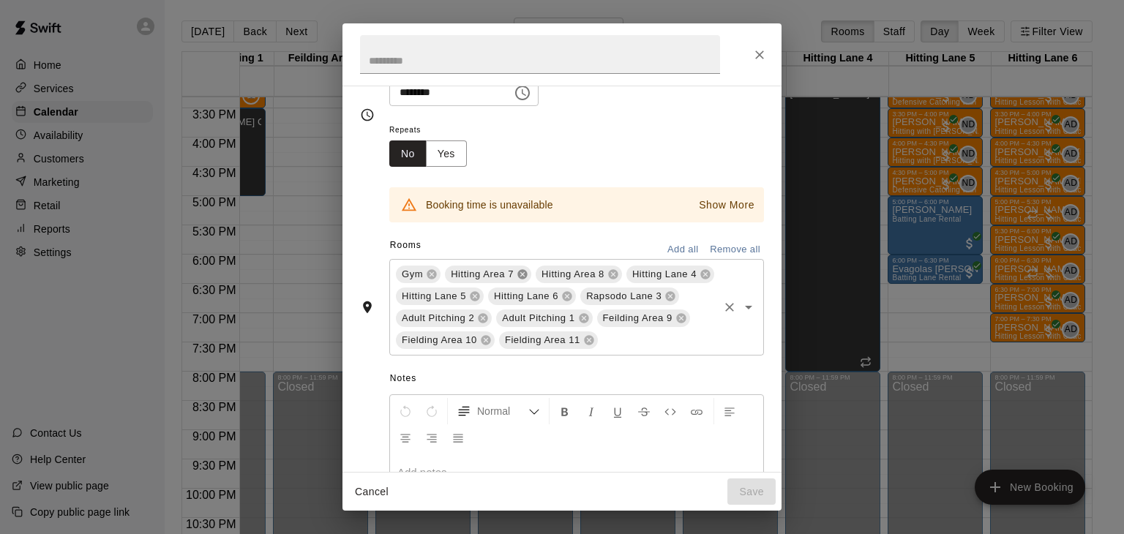
click at [521, 280] on icon at bounding box center [523, 274] width 12 height 12
click at [566, 301] on icon at bounding box center [567, 297] width 10 height 10
click at [541, 350] on input "text" at bounding box center [606, 340] width 219 height 18
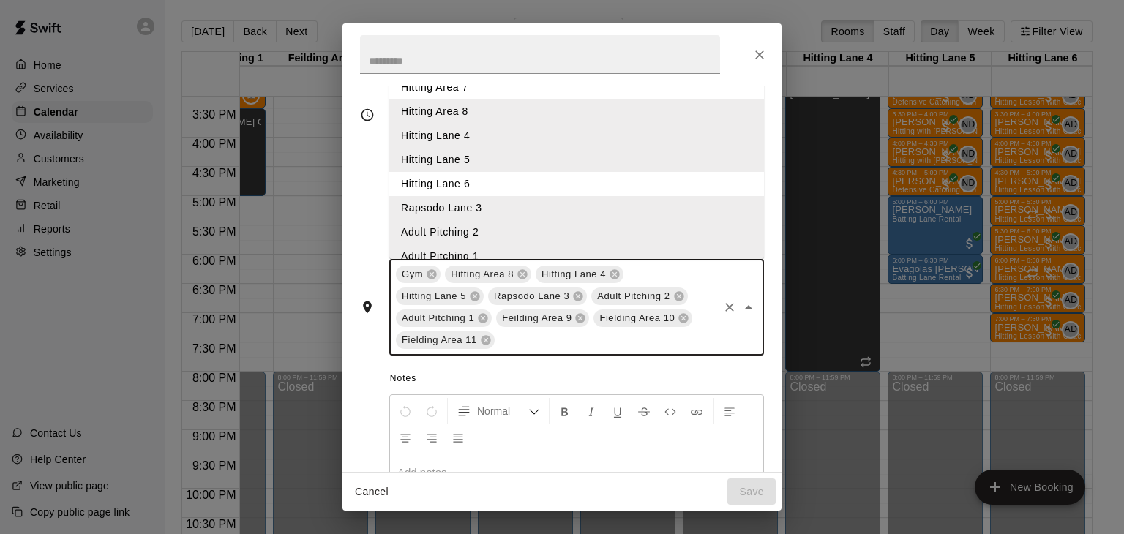
click at [462, 99] on li "Hitting Area 7" at bounding box center [576, 87] width 375 height 24
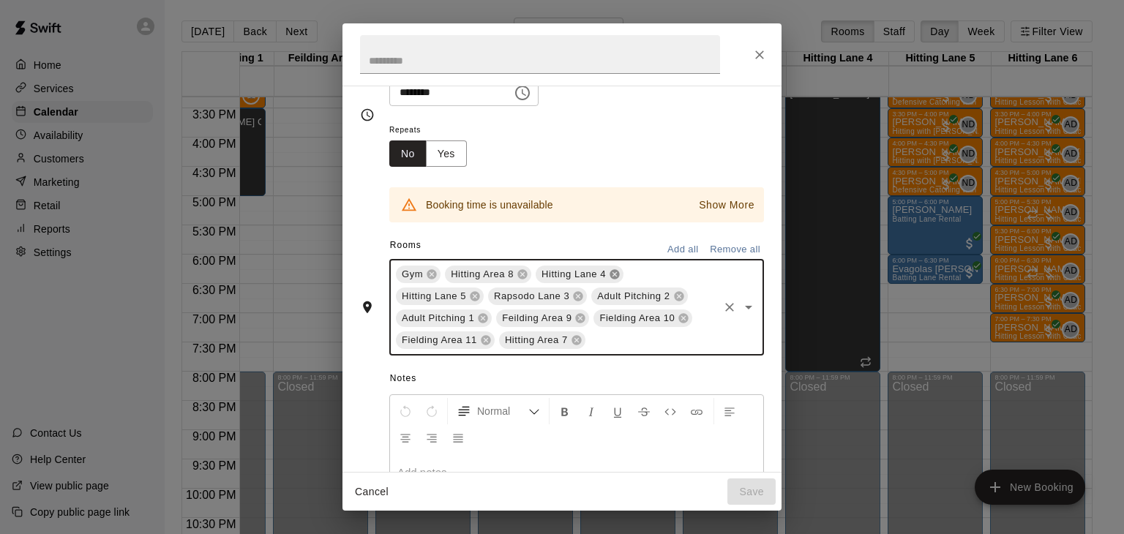
click at [613, 279] on icon at bounding box center [614, 275] width 10 height 10
click at [586, 302] on icon at bounding box center [587, 296] width 12 height 12
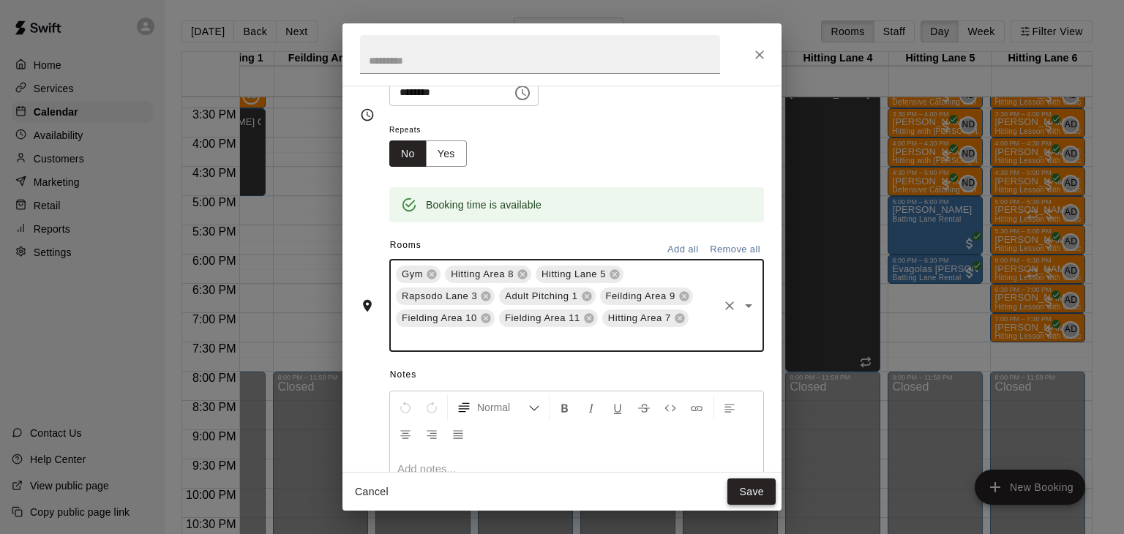
click at [740, 487] on button "Save" at bounding box center [751, 491] width 48 height 27
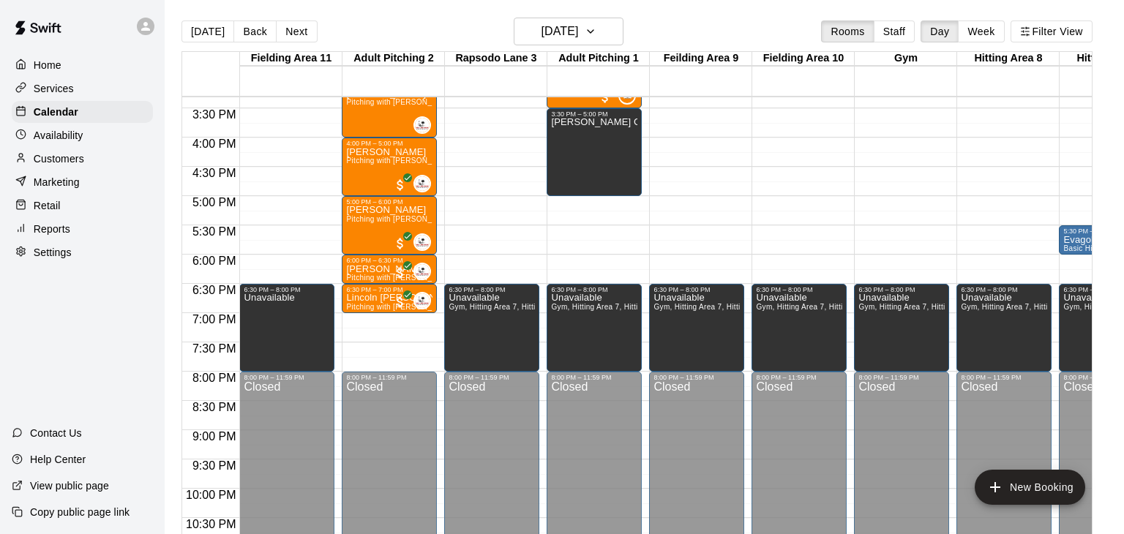
scroll to position [0, 0]
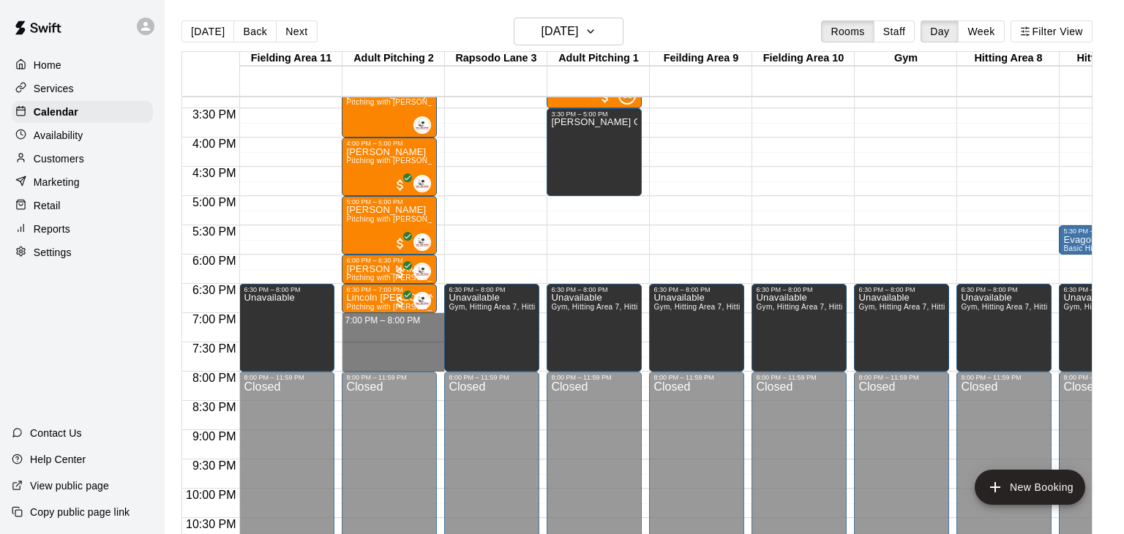
drag, startPoint x: 370, startPoint y: 316, endPoint x: 375, endPoint y: 362, distance: 46.4
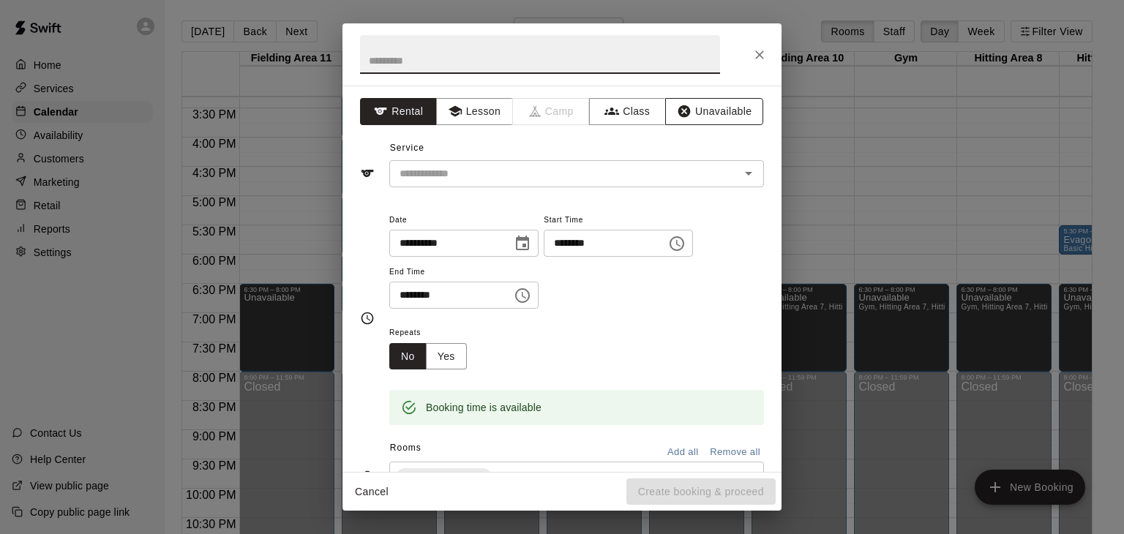
click at [688, 115] on icon "button" at bounding box center [684, 111] width 12 height 12
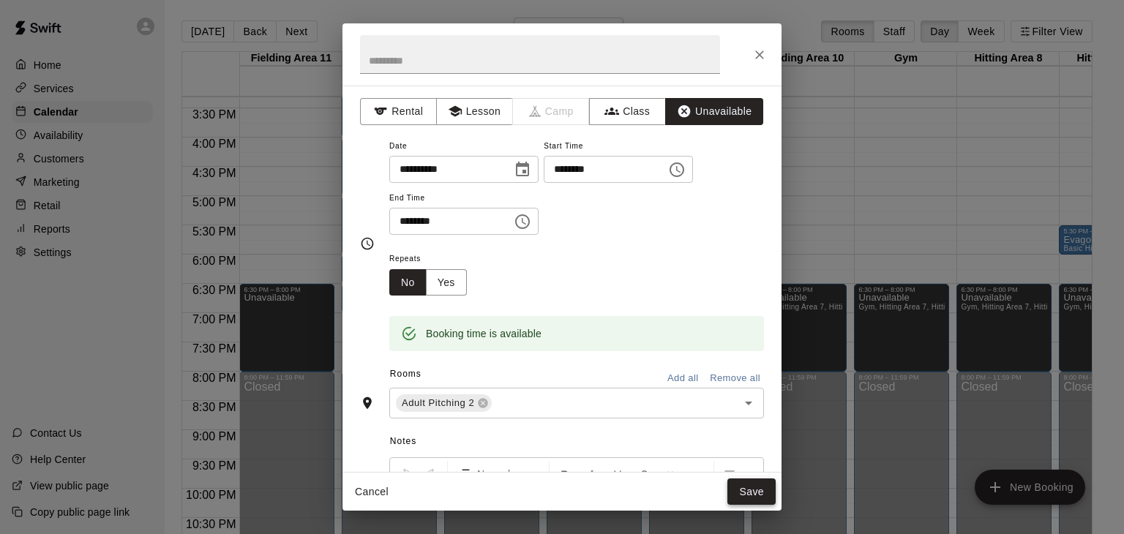
click at [751, 500] on button "Save" at bounding box center [751, 491] width 48 height 27
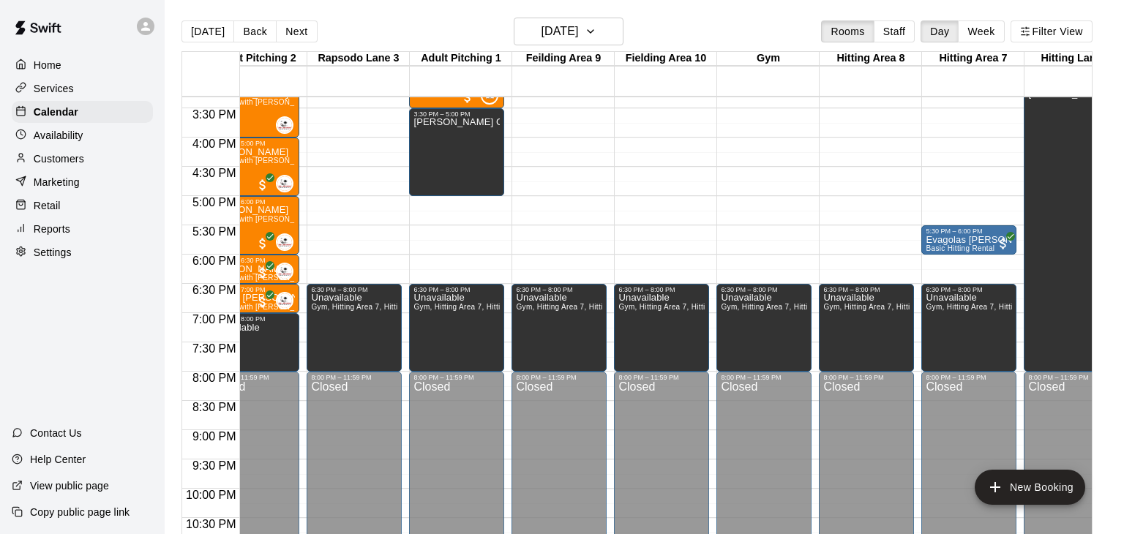
scroll to position [0, 375]
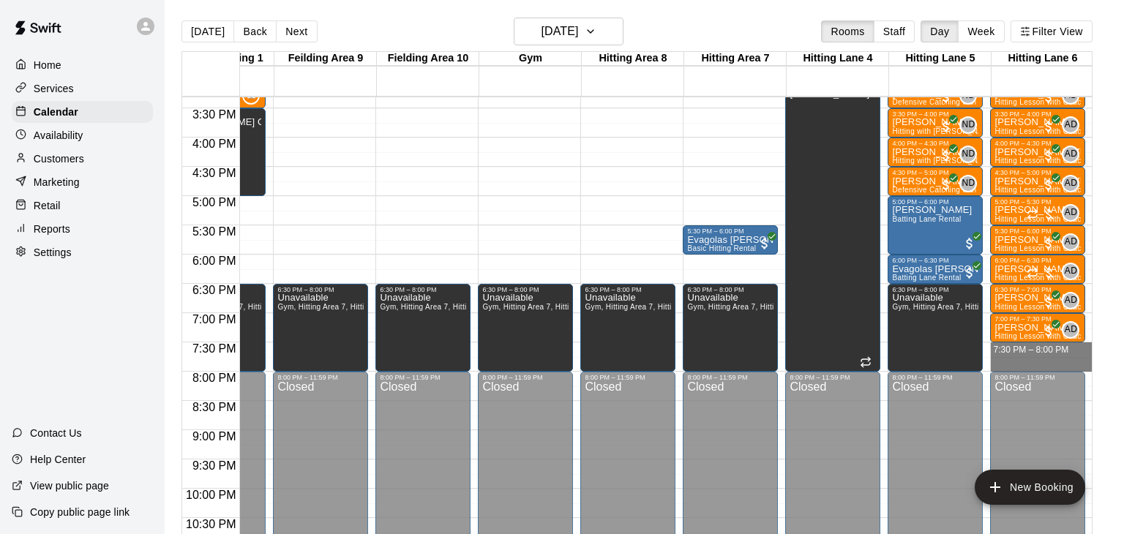
drag, startPoint x: 1040, startPoint y: 345, endPoint x: 1043, endPoint y: 367, distance: 22.3
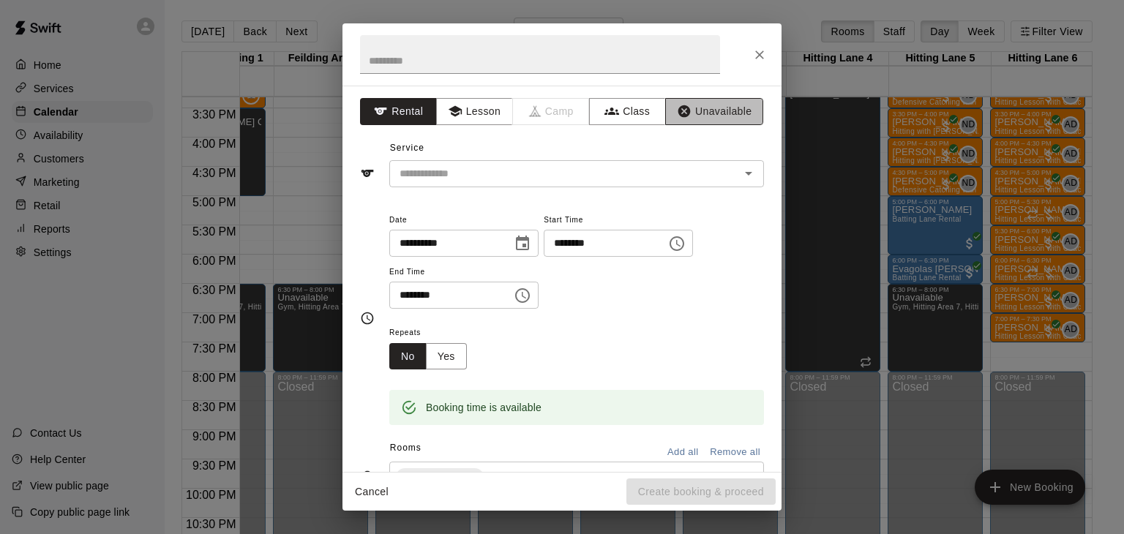
click at [751, 113] on button "Unavailable" at bounding box center [714, 111] width 98 height 27
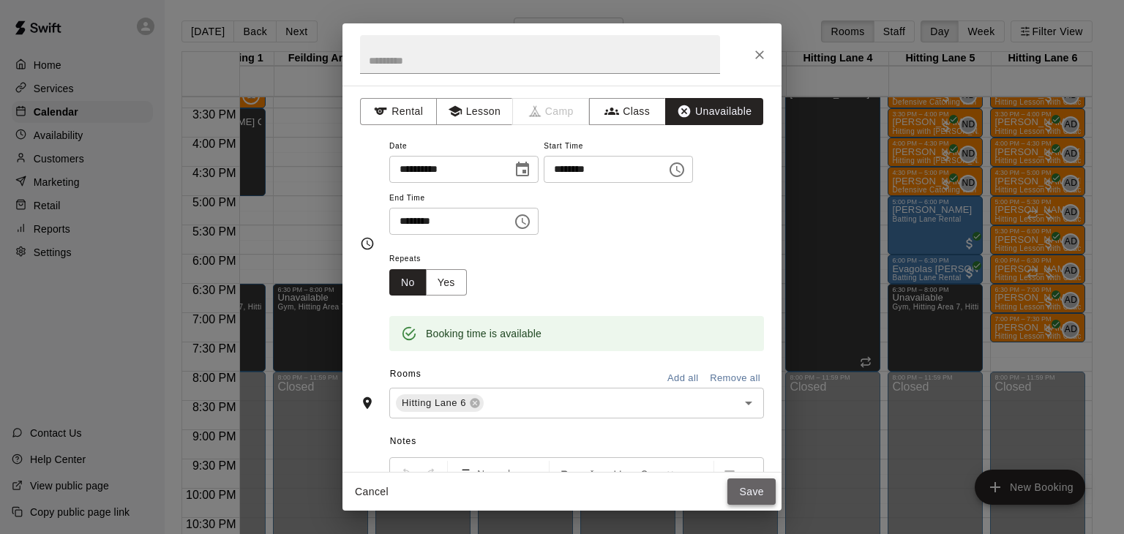
click at [761, 484] on button "Save" at bounding box center [751, 491] width 48 height 27
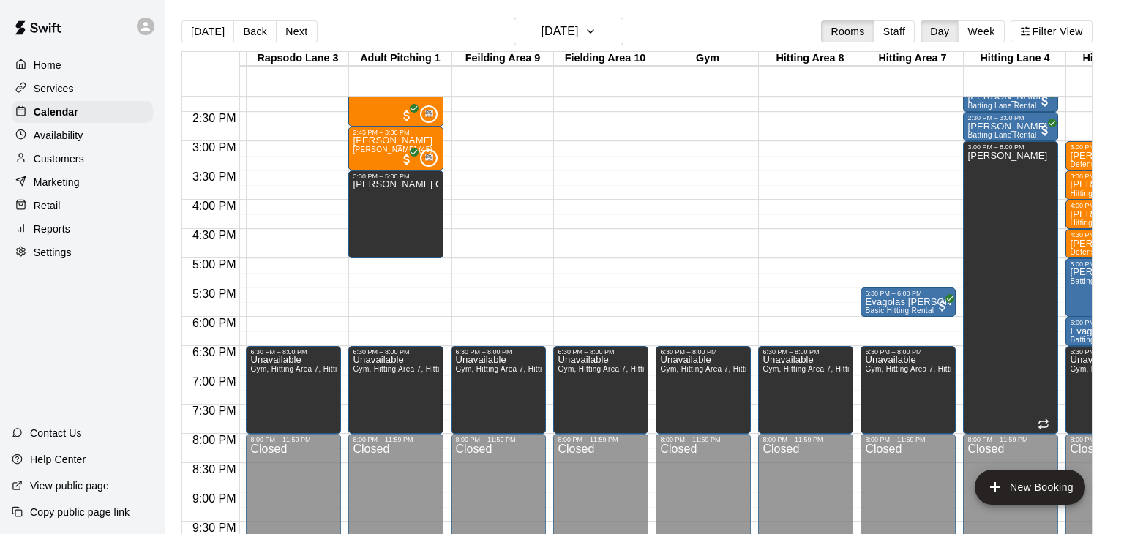
scroll to position [0, 0]
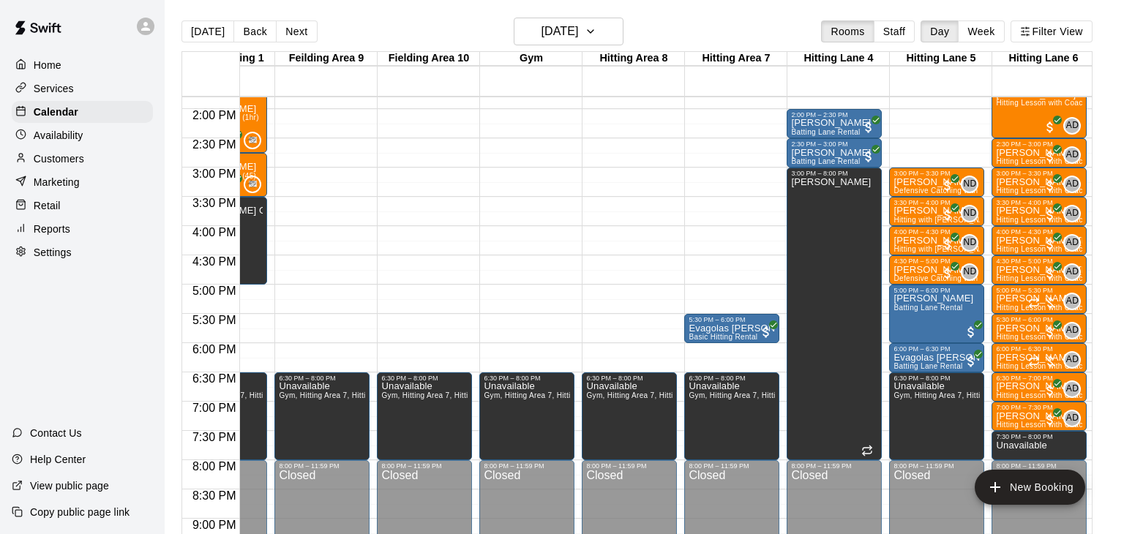
click at [73, 159] on p "Customers" at bounding box center [59, 158] width 50 height 15
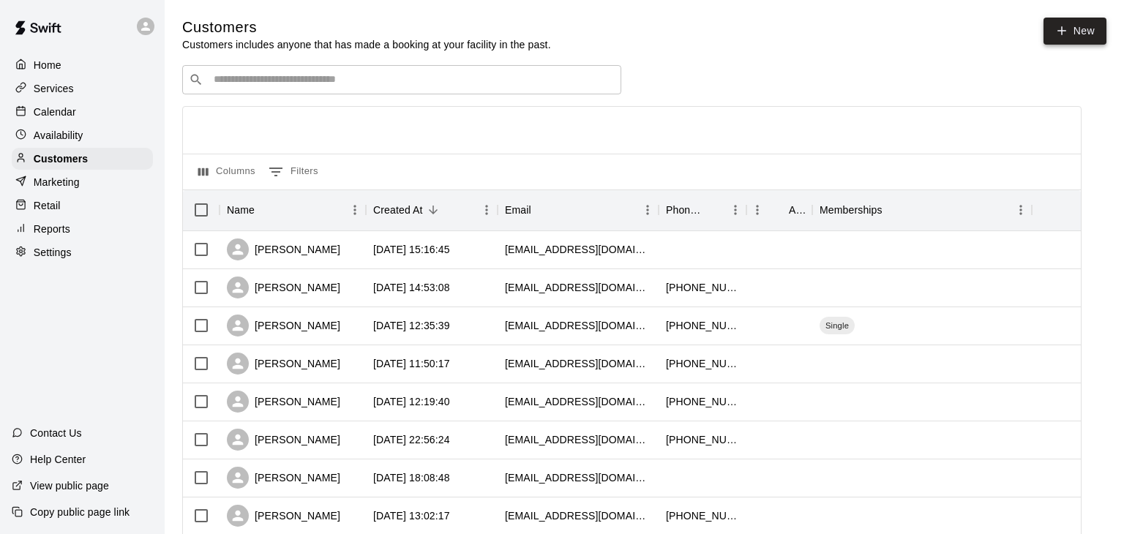
click at [1075, 37] on link "New" at bounding box center [1074, 31] width 63 height 27
select select "**"
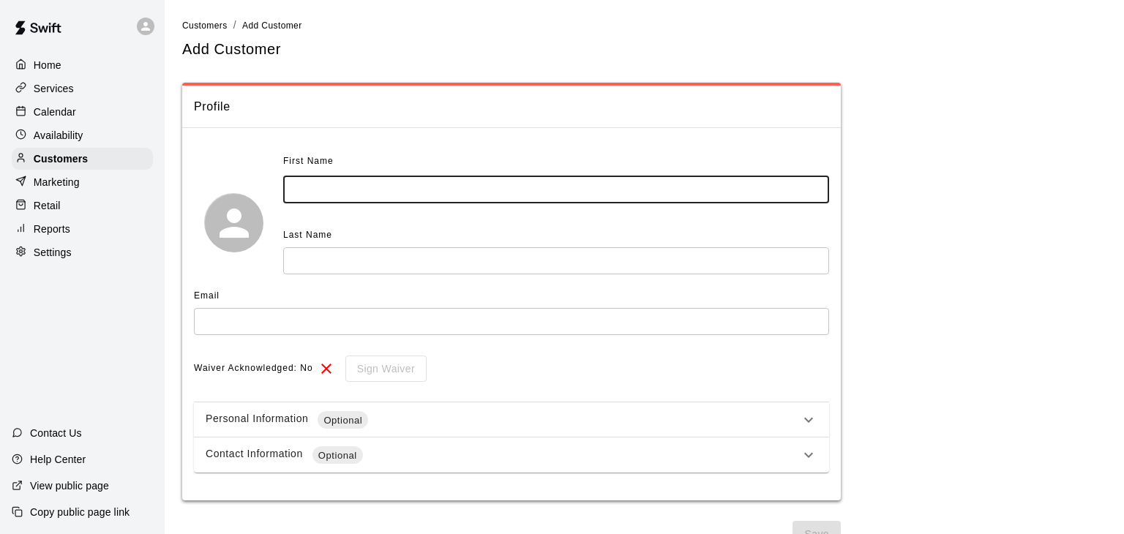
click at [329, 188] on input "text" at bounding box center [556, 189] width 546 height 27
type input "****"
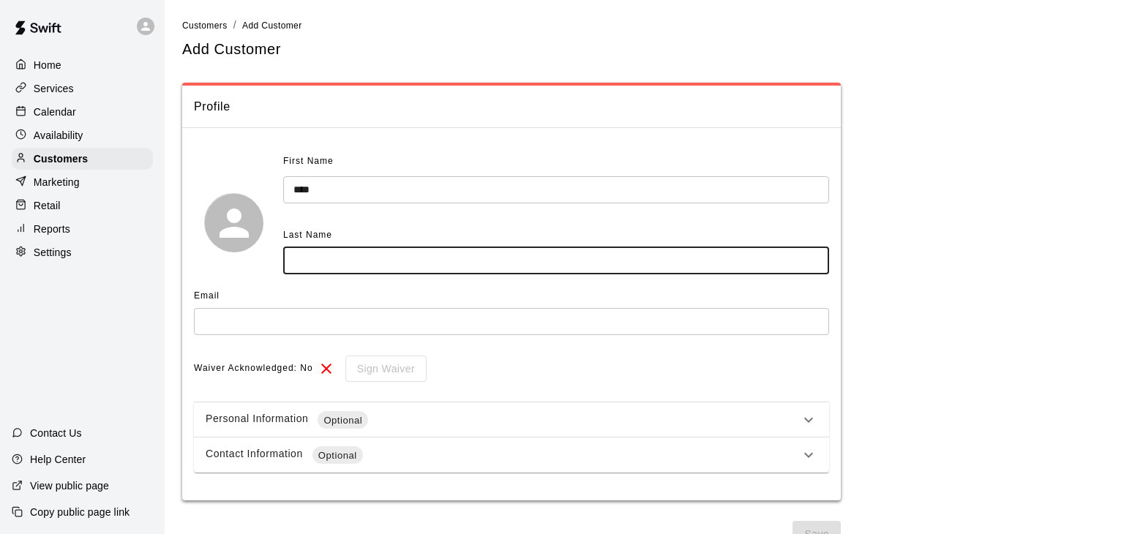
click at [322, 253] on input "text" at bounding box center [556, 260] width 546 height 27
type input "*******"
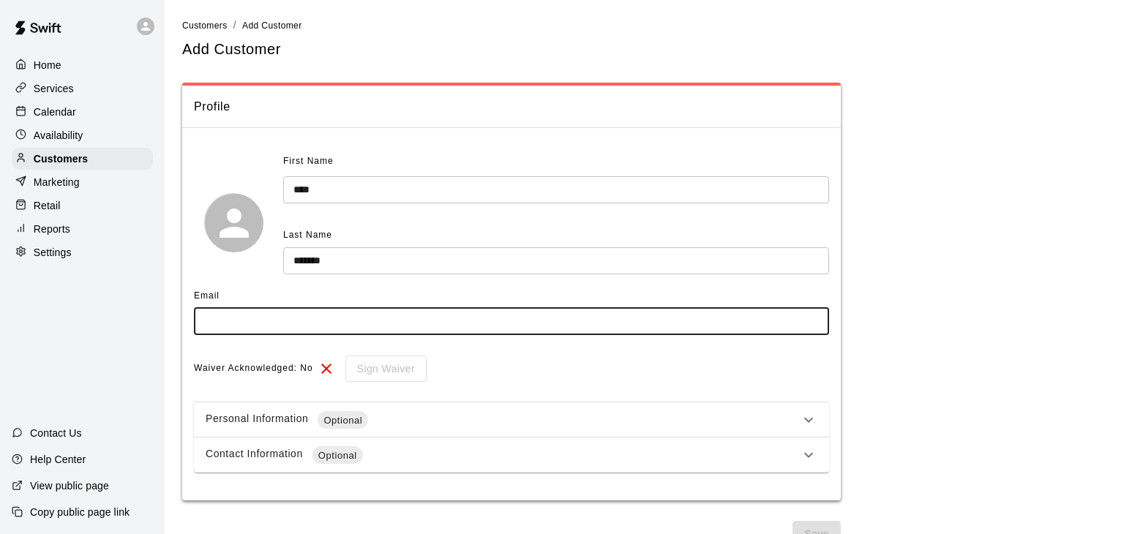
click at [303, 312] on input "text" at bounding box center [511, 321] width 635 height 27
type input "**********"
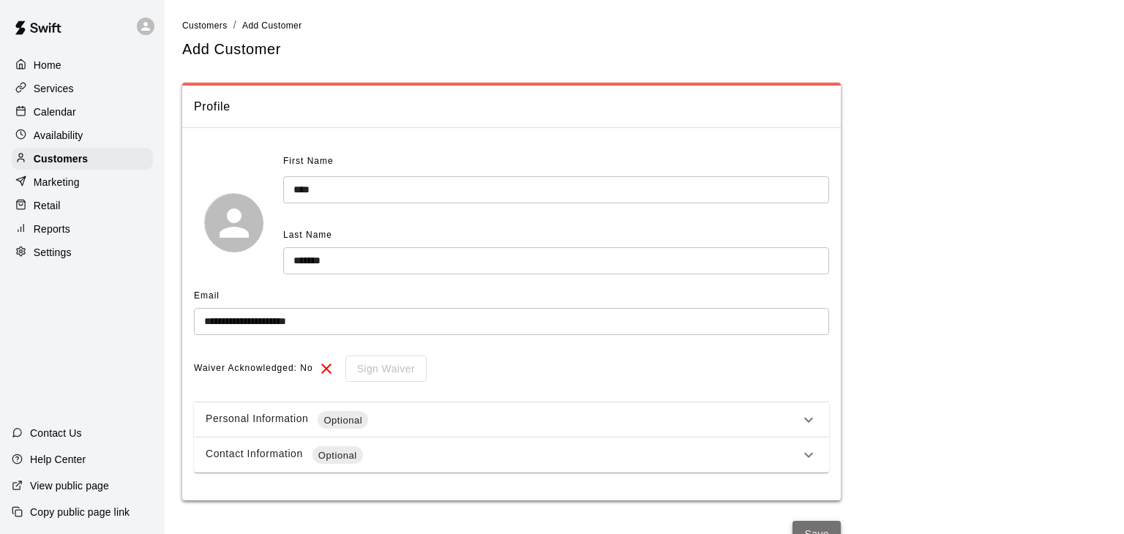
click at [813, 525] on button "Save" at bounding box center [816, 534] width 48 height 27
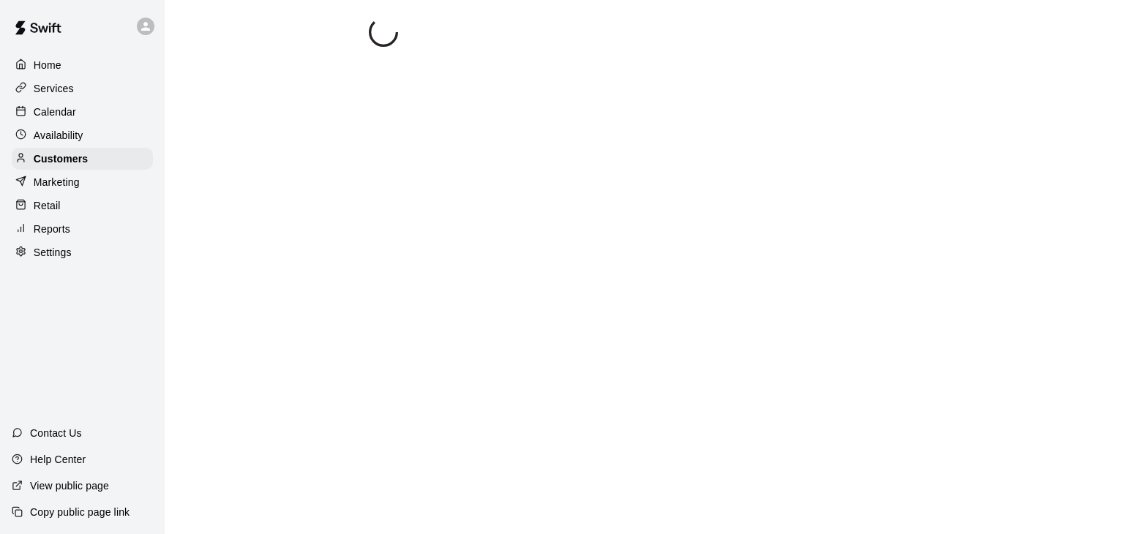
select select "**"
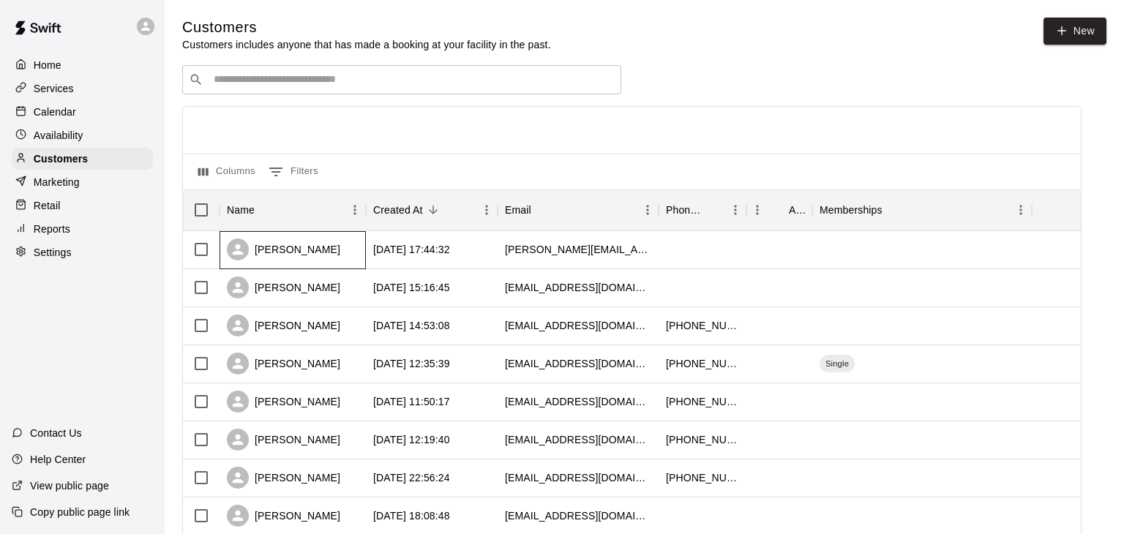
click at [340, 246] on div "wade macneil" at bounding box center [292, 250] width 146 height 38
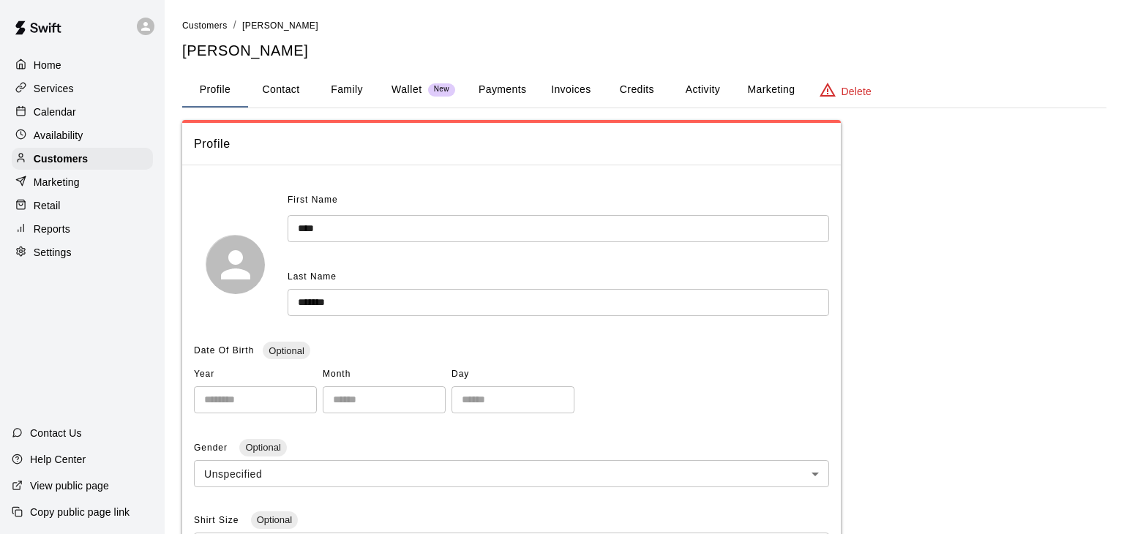
click at [495, 90] on button "Payments" at bounding box center [502, 89] width 71 height 35
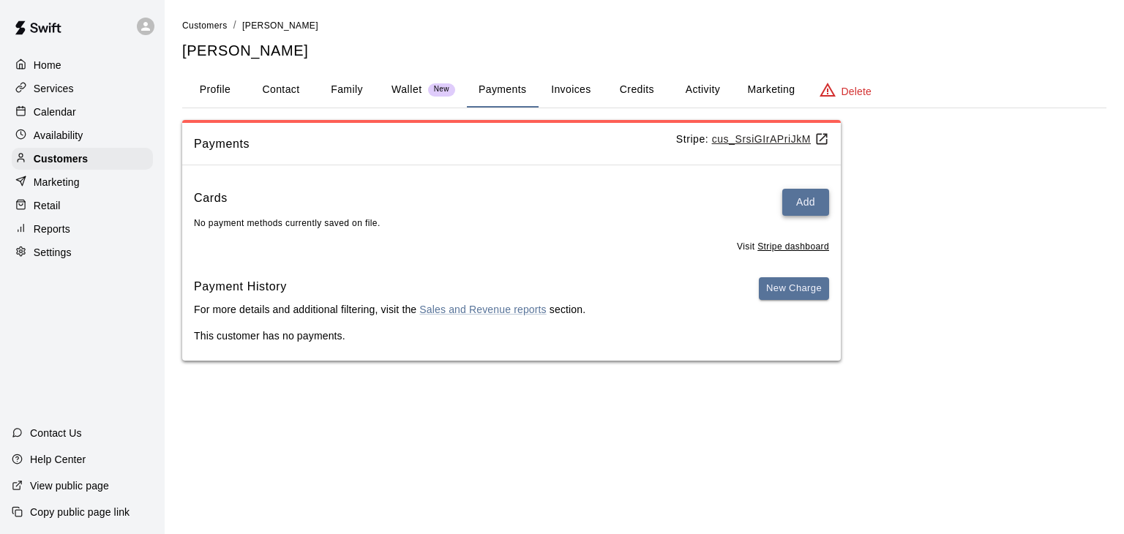
click at [820, 209] on button "Add" at bounding box center [805, 202] width 47 height 27
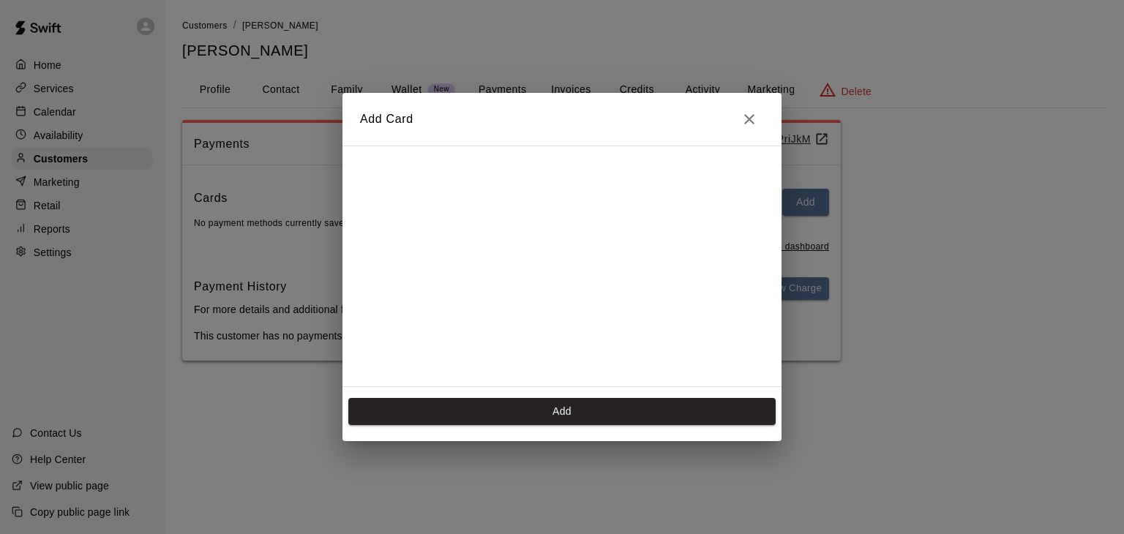
scroll to position [198, 0]
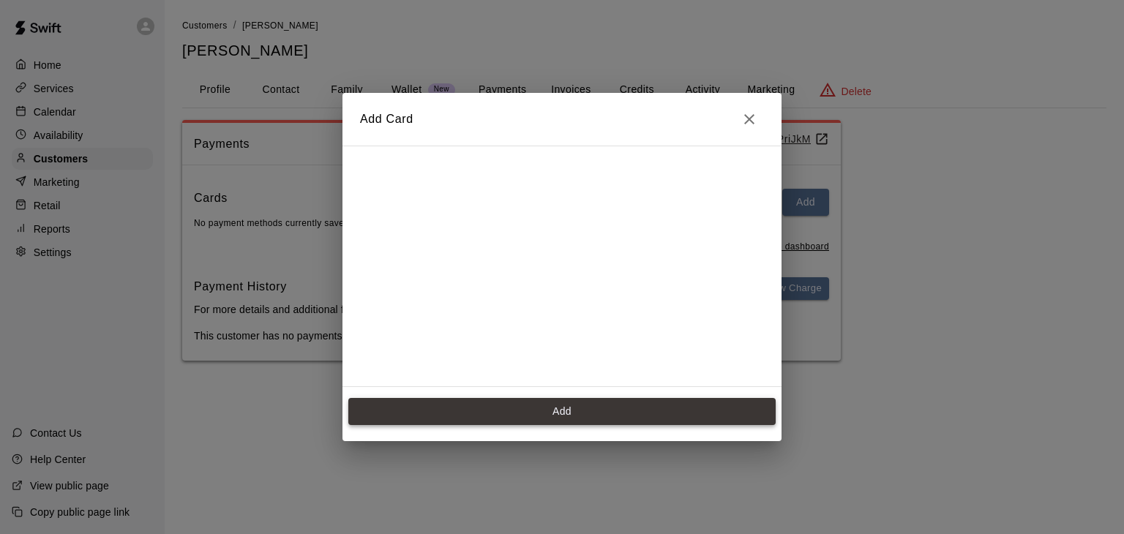
click at [539, 408] on button "Add" at bounding box center [561, 411] width 427 height 27
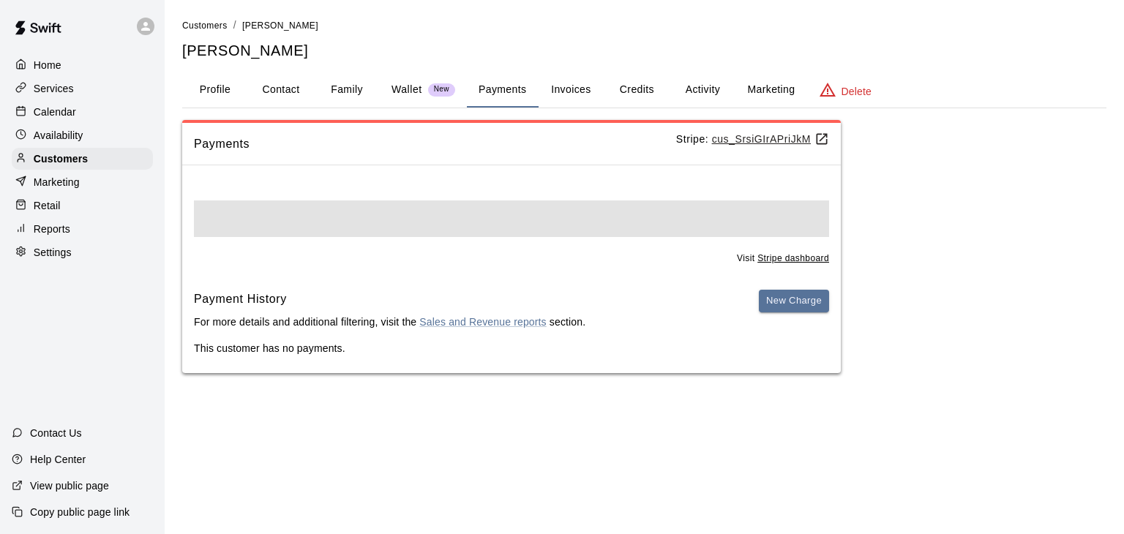
scroll to position [0, 0]
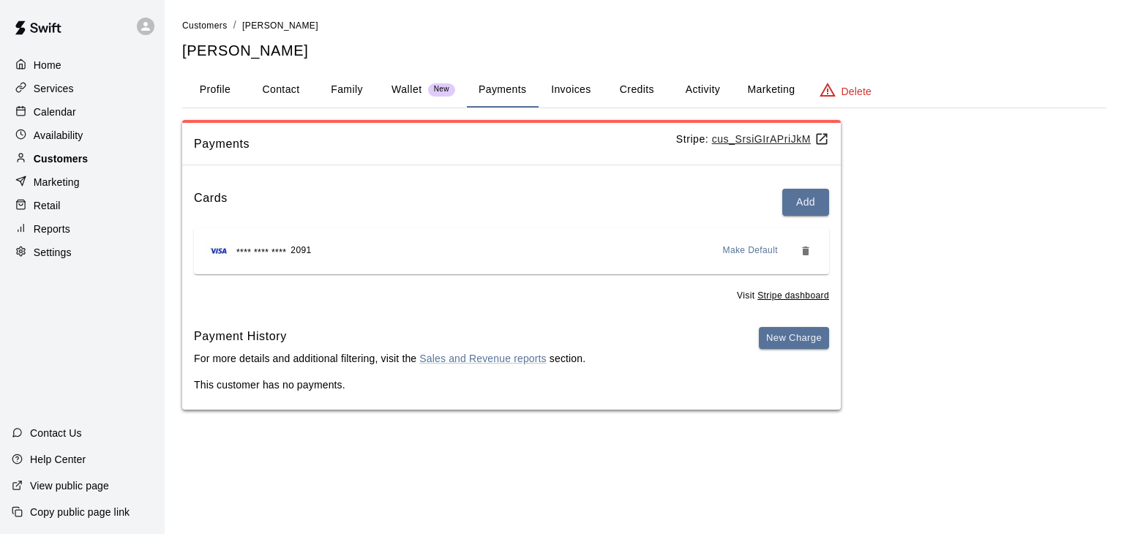
click at [80, 156] on p "Customers" at bounding box center [61, 158] width 54 height 15
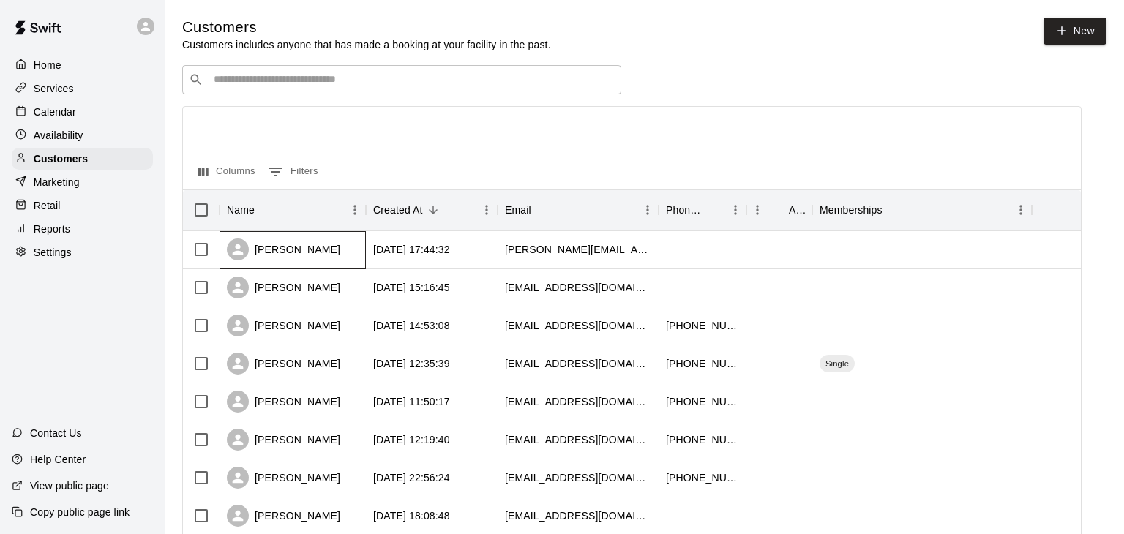
click at [336, 247] on div "wade macneil" at bounding box center [292, 250] width 146 height 38
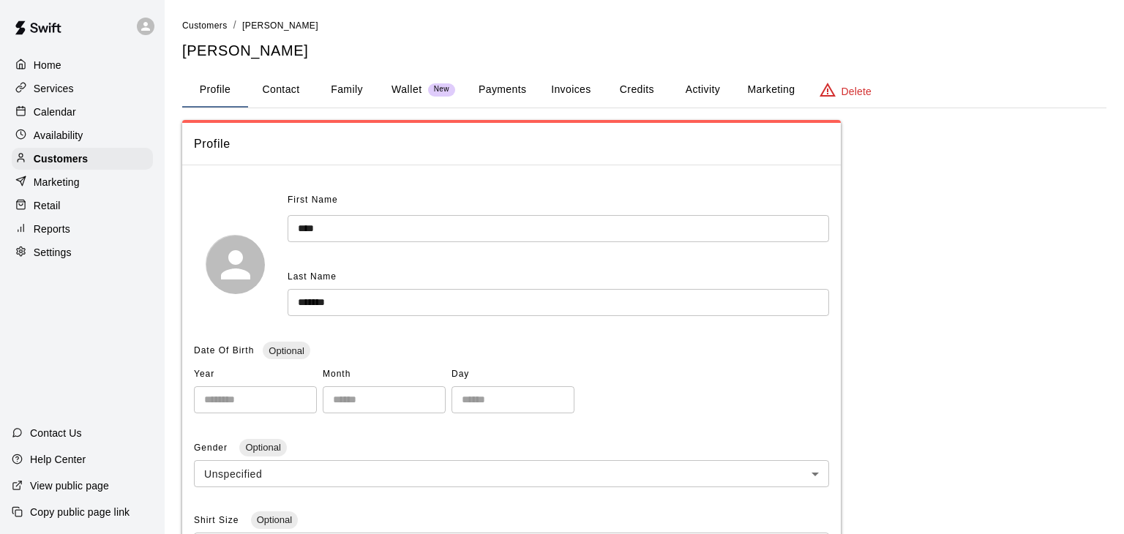
click at [504, 92] on button "Payments" at bounding box center [502, 89] width 71 height 35
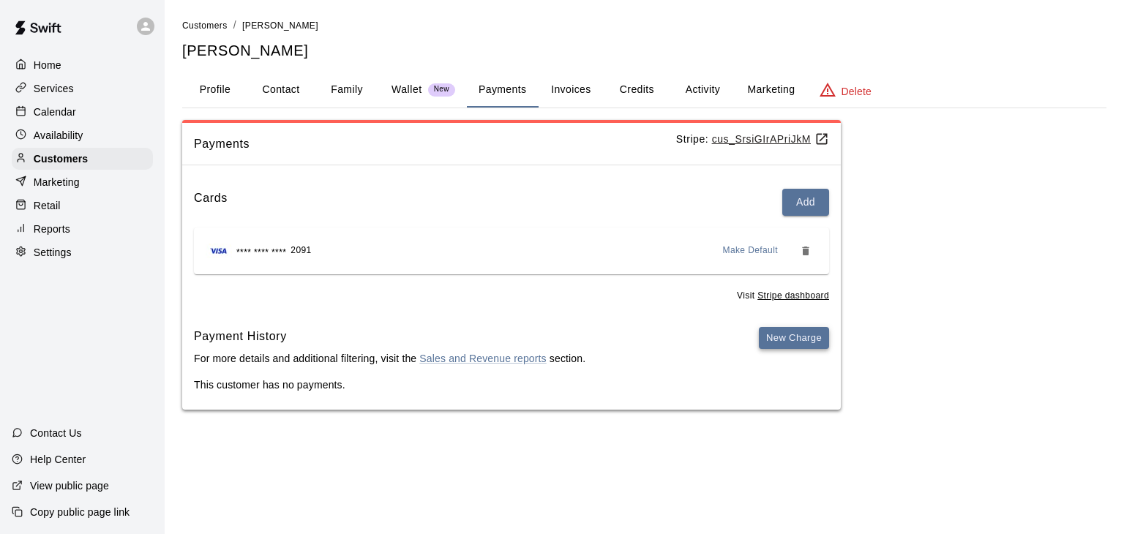
click at [770, 334] on button "New Charge" at bounding box center [794, 338] width 70 height 23
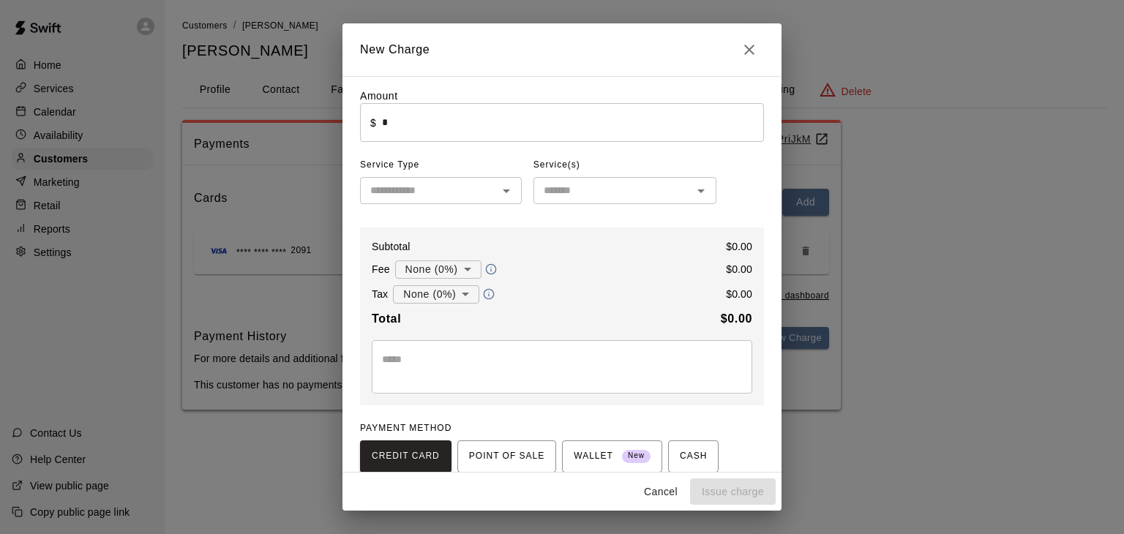
click at [401, 129] on input "*" at bounding box center [573, 122] width 382 height 39
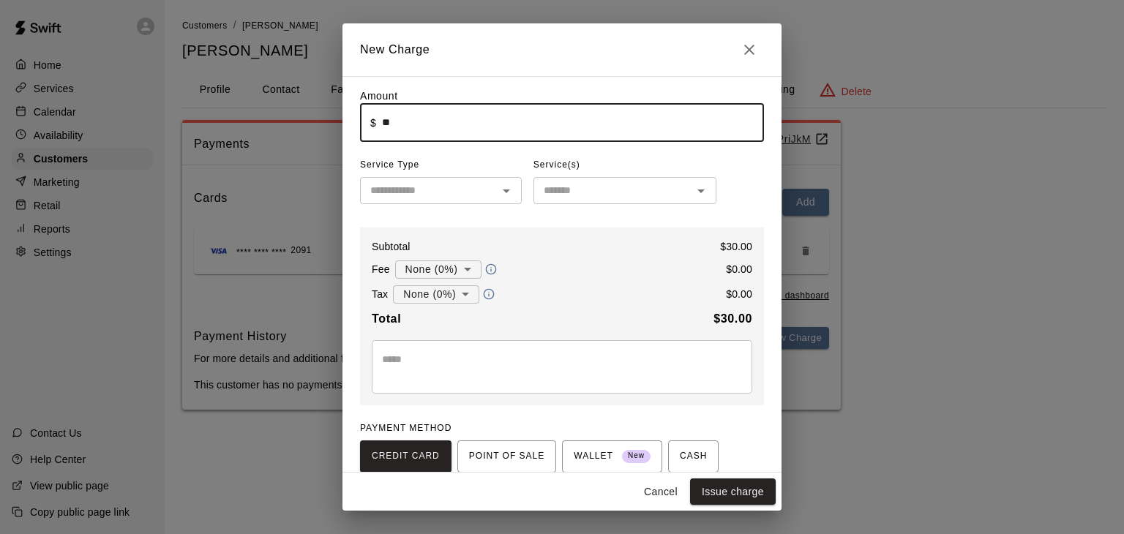
click at [437, 186] on input "text" at bounding box center [428, 190] width 129 height 18
type input "*****"
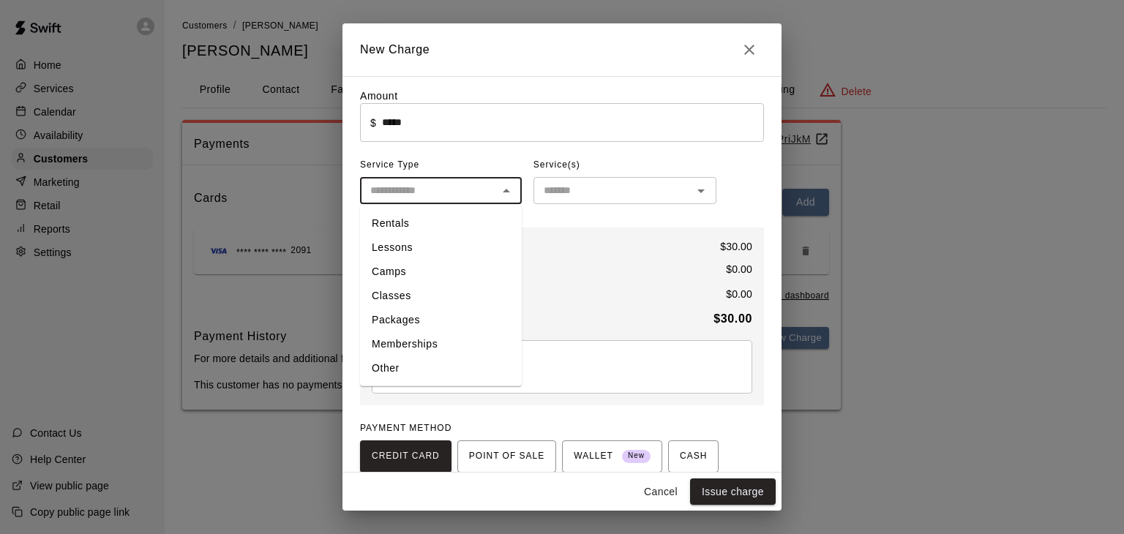
click at [429, 218] on li "Rentals" at bounding box center [441, 223] width 162 height 24
type input "*******"
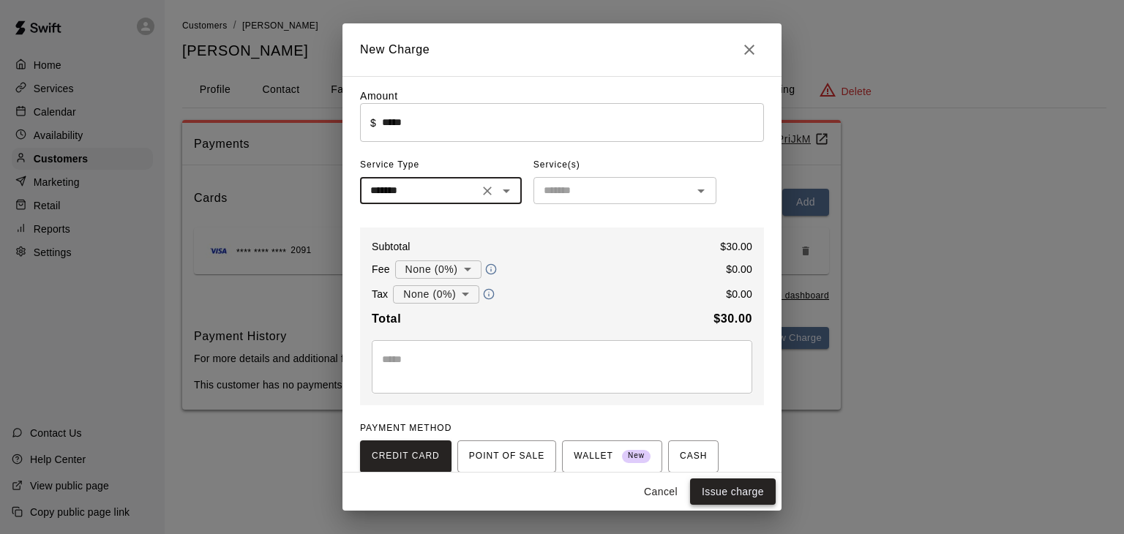
click at [710, 487] on button "Issue charge" at bounding box center [733, 491] width 86 height 27
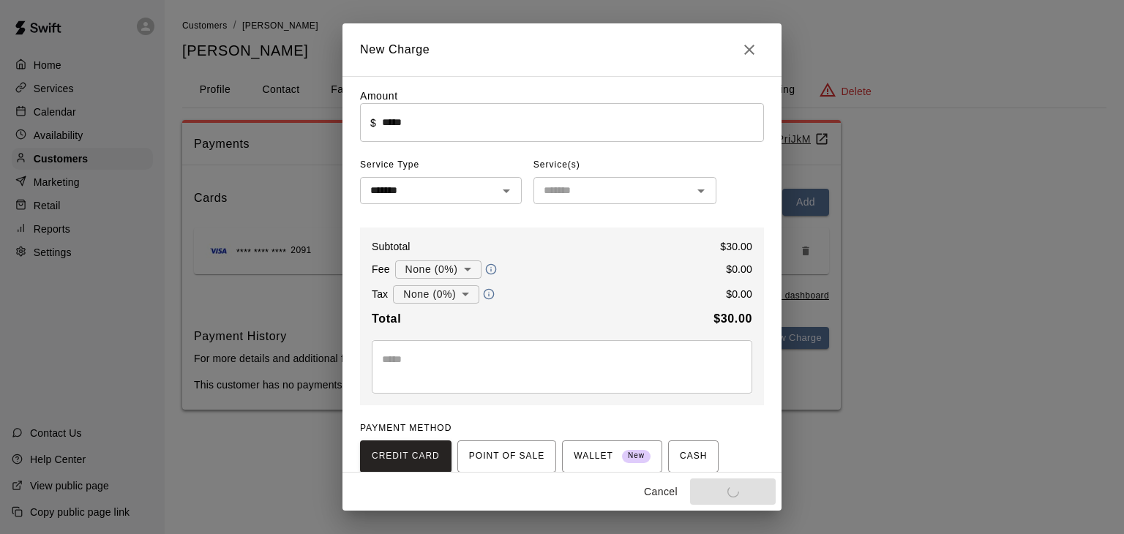
type input "*"
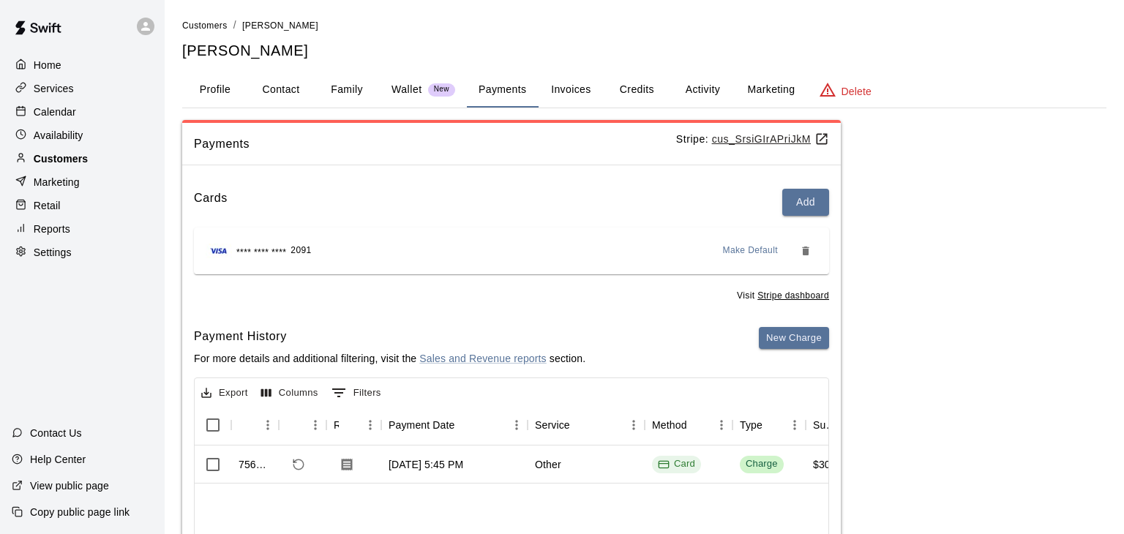
click at [56, 161] on p "Customers" at bounding box center [61, 158] width 54 height 15
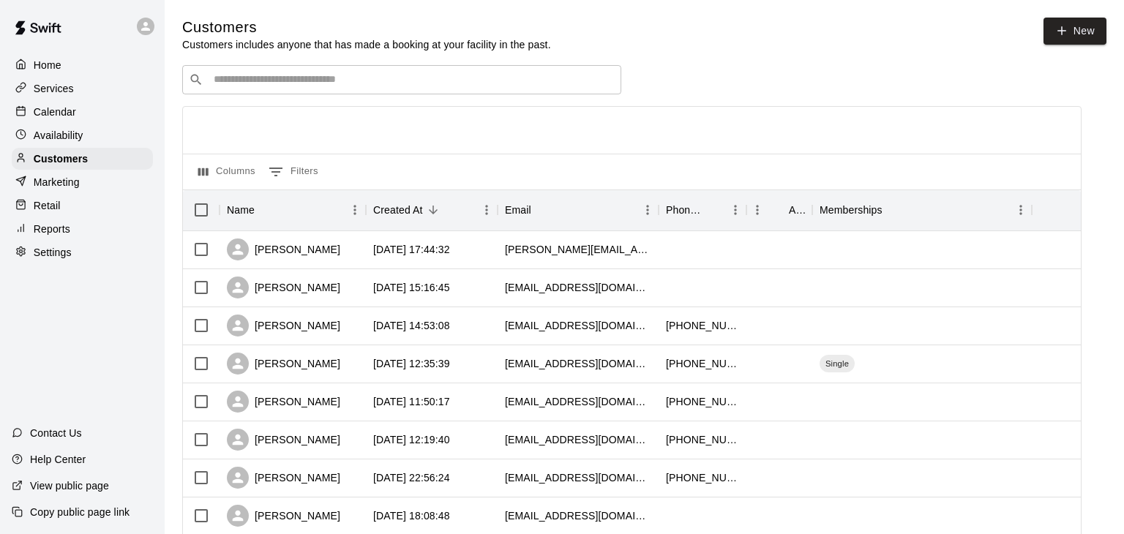
click at [279, 84] on input "Search customers by name or email" at bounding box center [411, 79] width 405 height 15
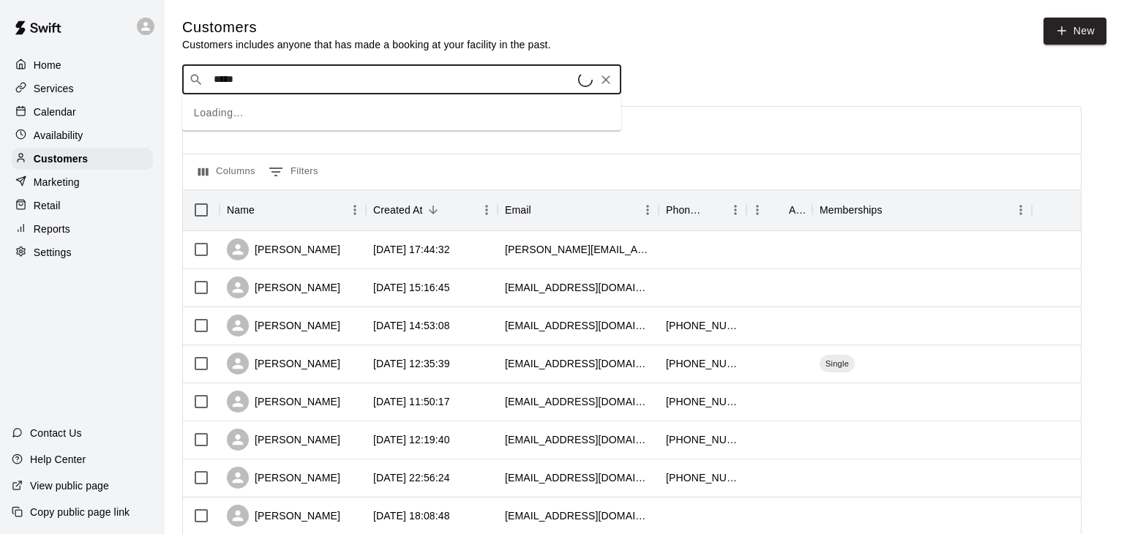
type input "******"
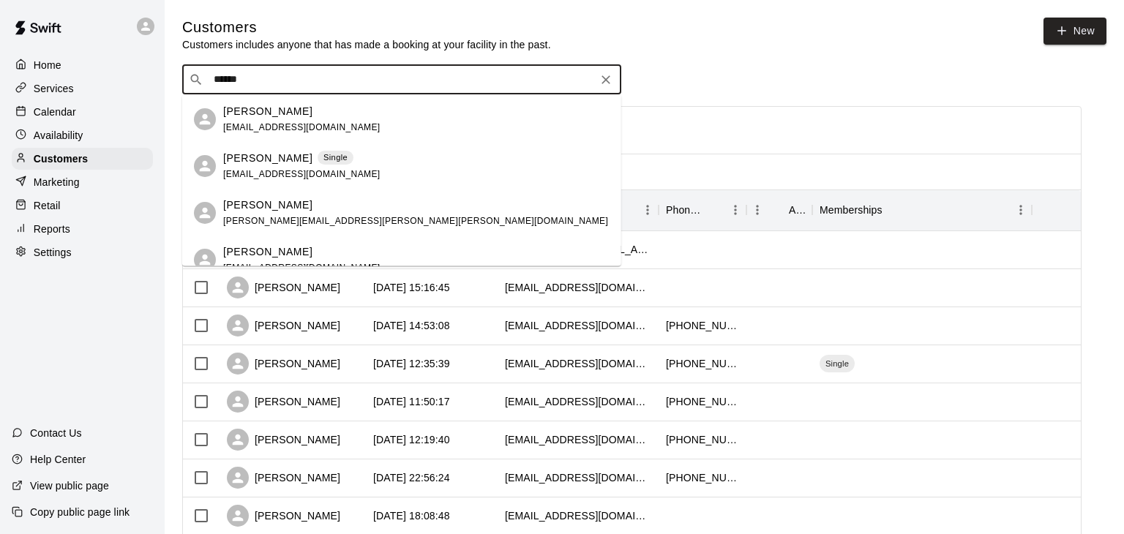
scroll to position [236, 0]
click at [245, 168] on span "chris23carter@gmail.com" at bounding box center [301, 171] width 157 height 10
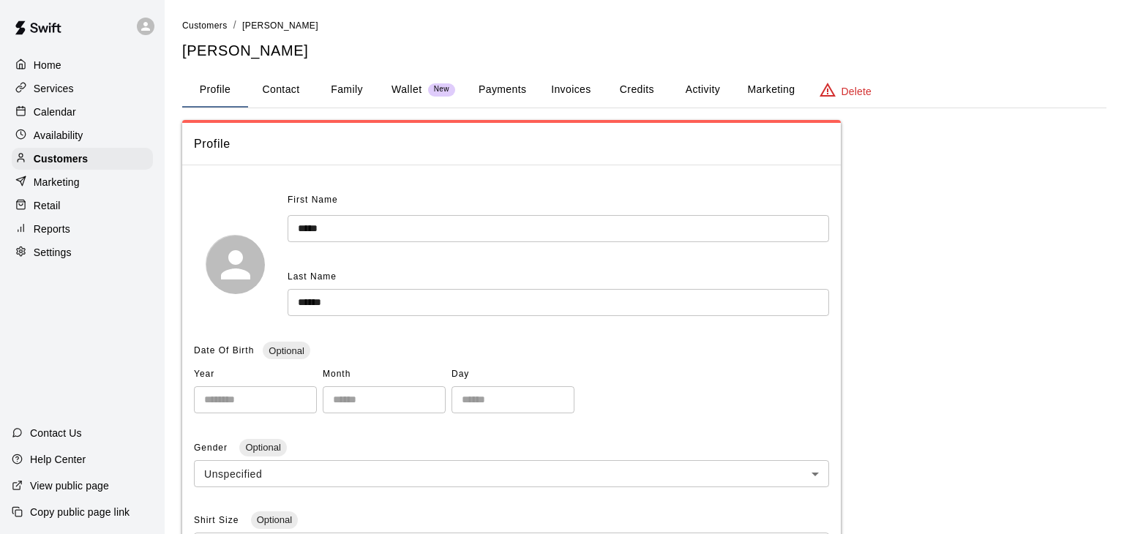
click at [509, 91] on button "Payments" at bounding box center [502, 89] width 71 height 35
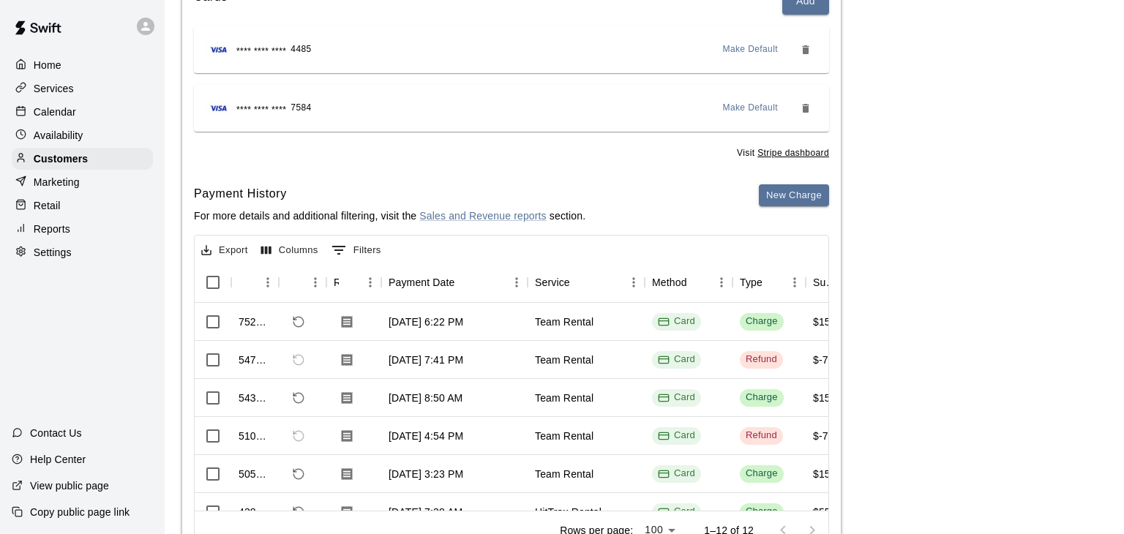
scroll to position [203, 0]
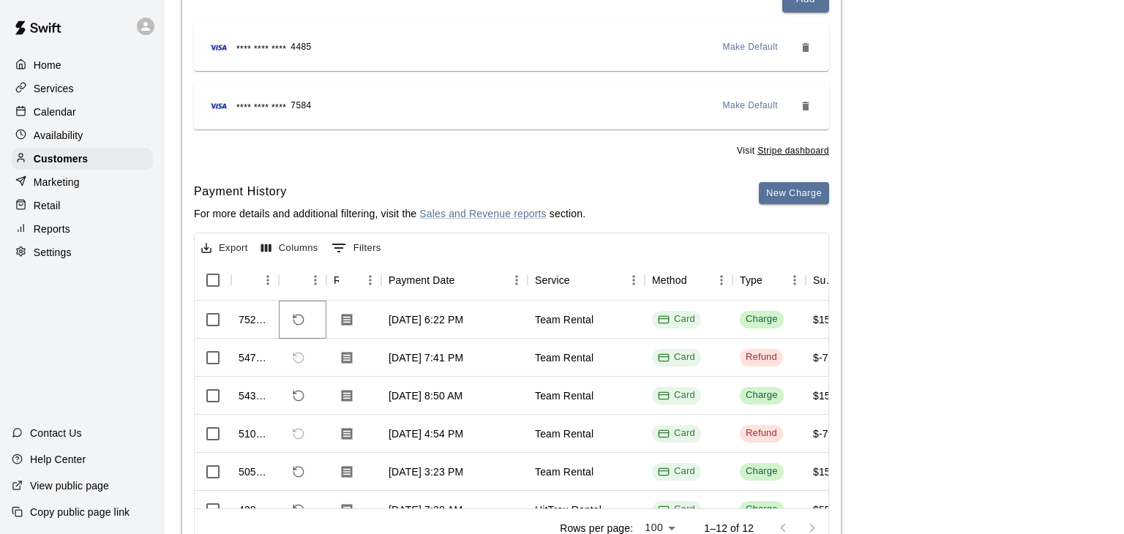
click at [301, 317] on icon "Refund payment" at bounding box center [298, 319] width 13 height 13
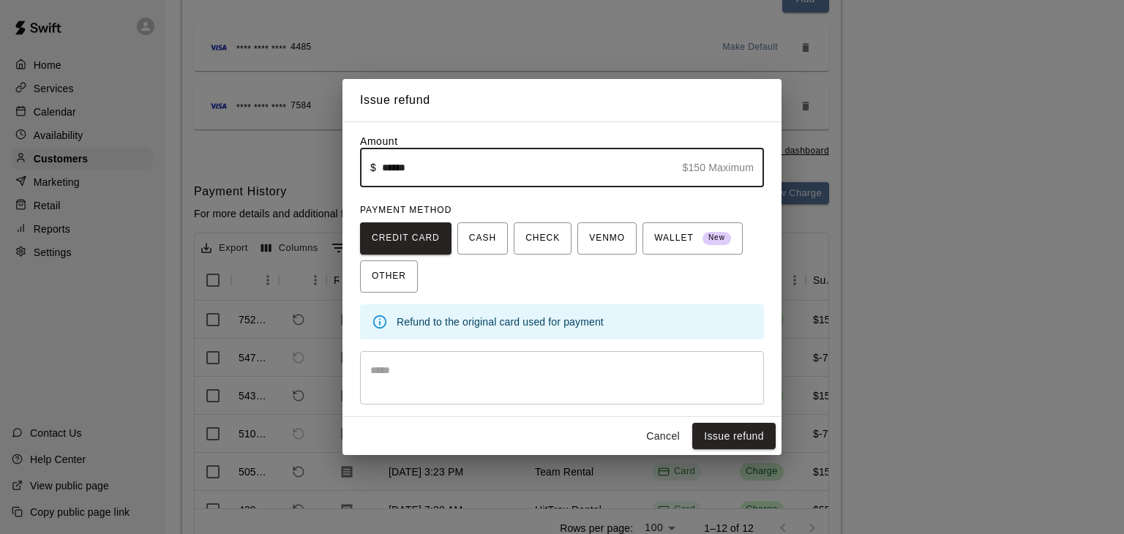
click at [397, 175] on input "******" at bounding box center [529, 168] width 295 height 39
type input "*****"
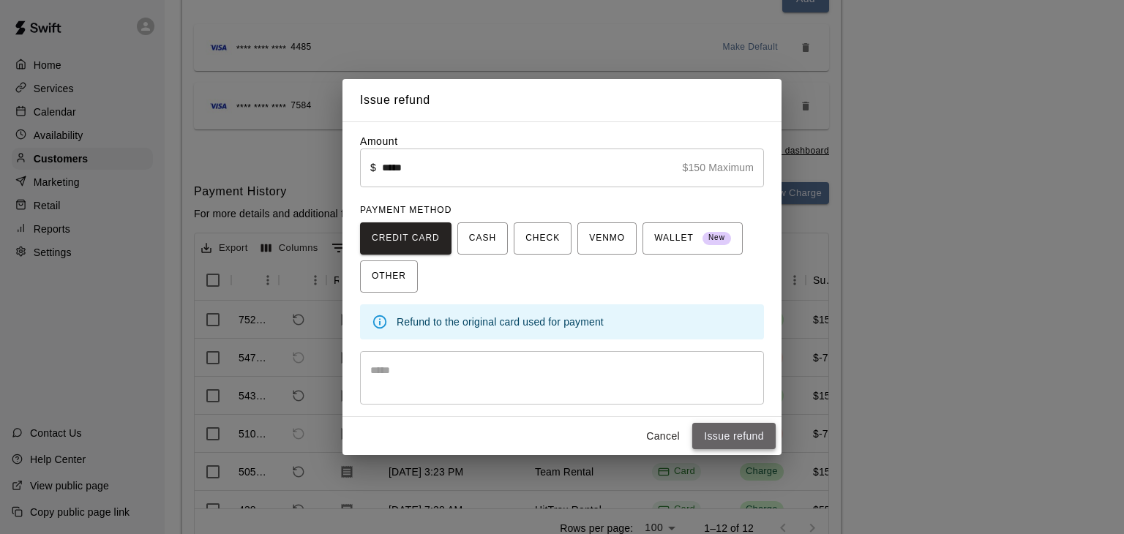
click at [753, 436] on button "Issue refund" at bounding box center [733, 436] width 83 height 27
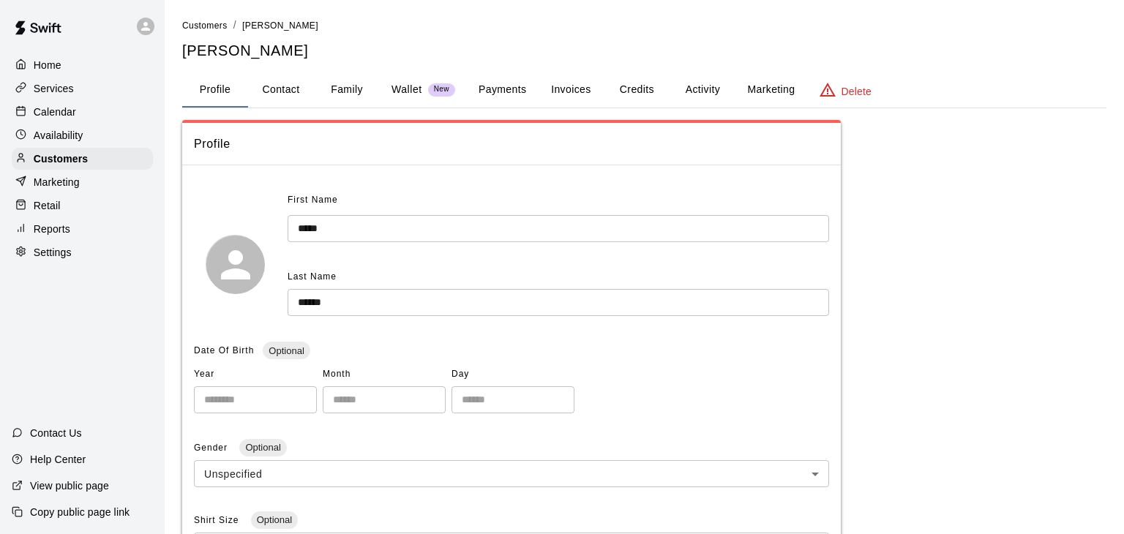
click at [43, 105] on p "Calendar" at bounding box center [55, 112] width 42 height 15
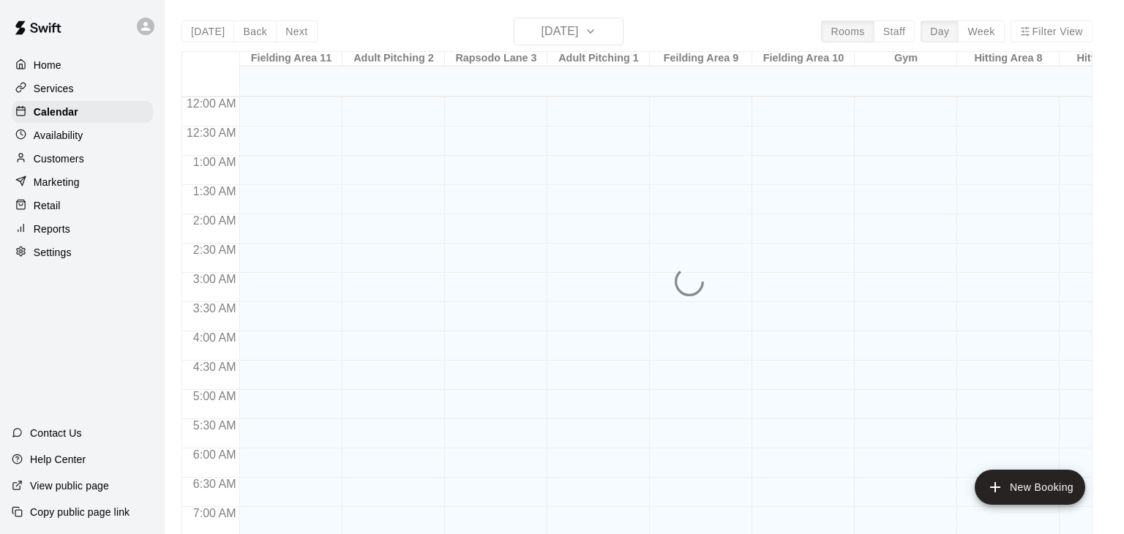
scroll to position [906, 0]
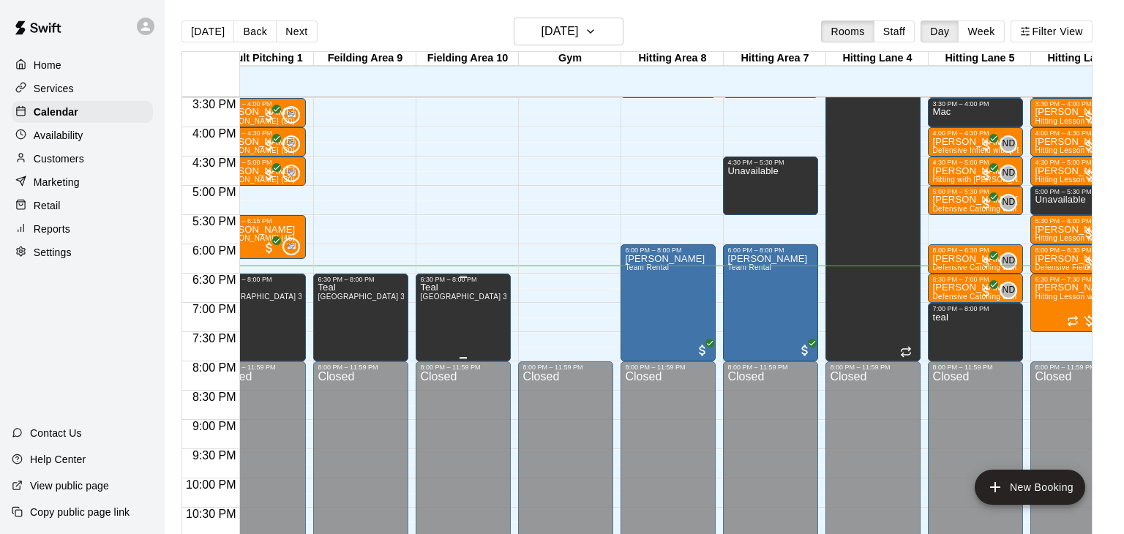
scroll to position [0, 375]
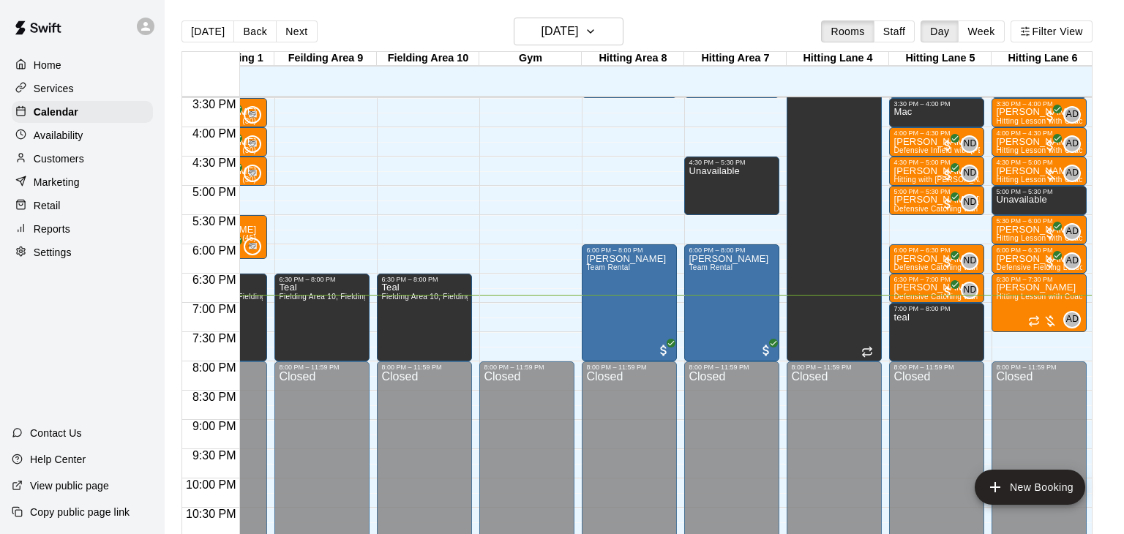
scroll to position [0, 375]
